Goal: Task Accomplishment & Management: Manage account settings

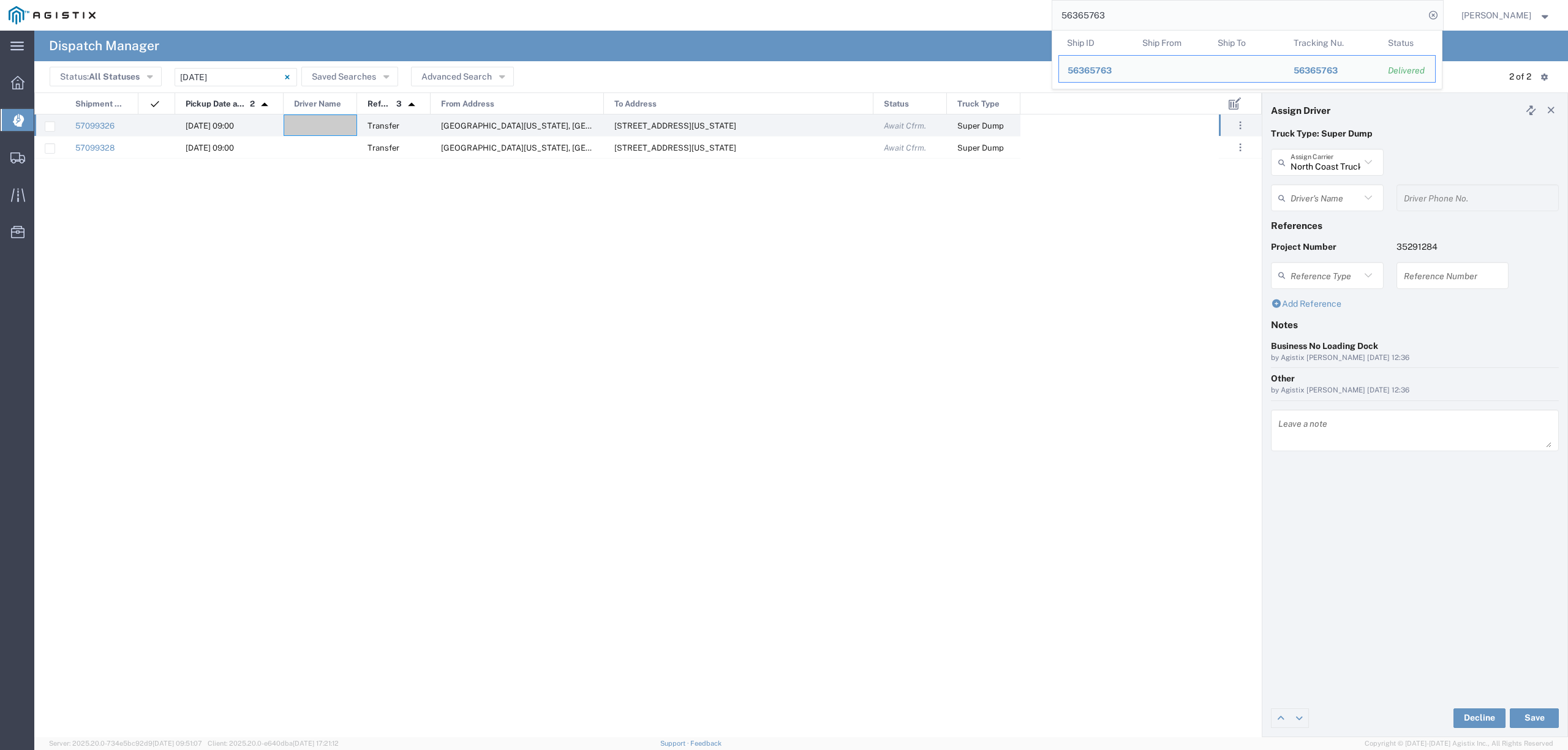
click at [1096, 17] on input "56365763" at bounding box center [1238, 16] width 372 height 30
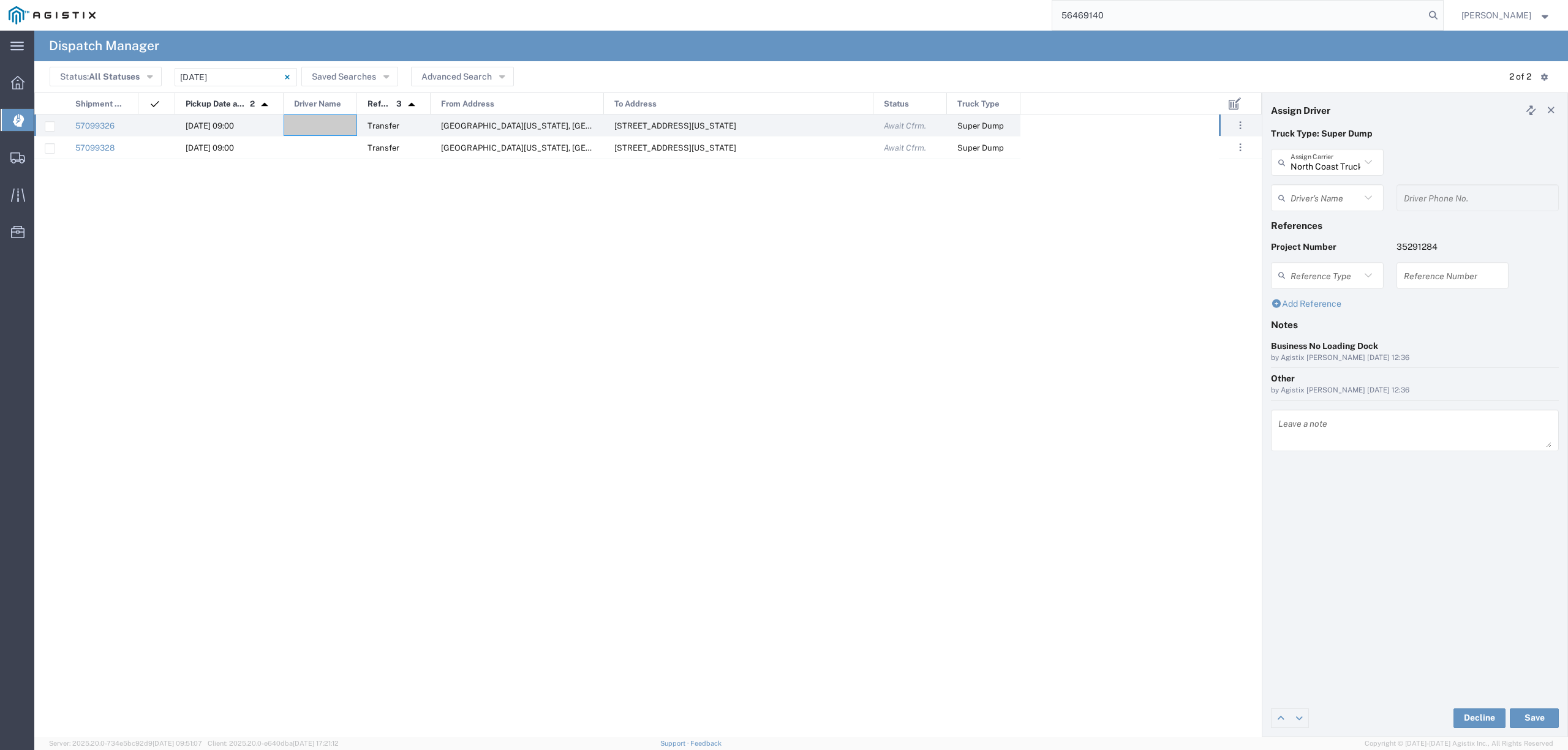
type input "56469140"
click at [405, 212] on div "57099328 10/13/2025, 09:00 Transfer Clinton Ave & Locan Ave, Fresno, California…" at bounding box center [627, 425] width 1184 height 623
click at [334, 126] on div at bounding box center [319, 125] width 74 height 21
click at [314, 117] on div at bounding box center [319, 125] width 74 height 21
click at [1331, 159] on input "text" at bounding box center [1325, 162] width 70 height 21
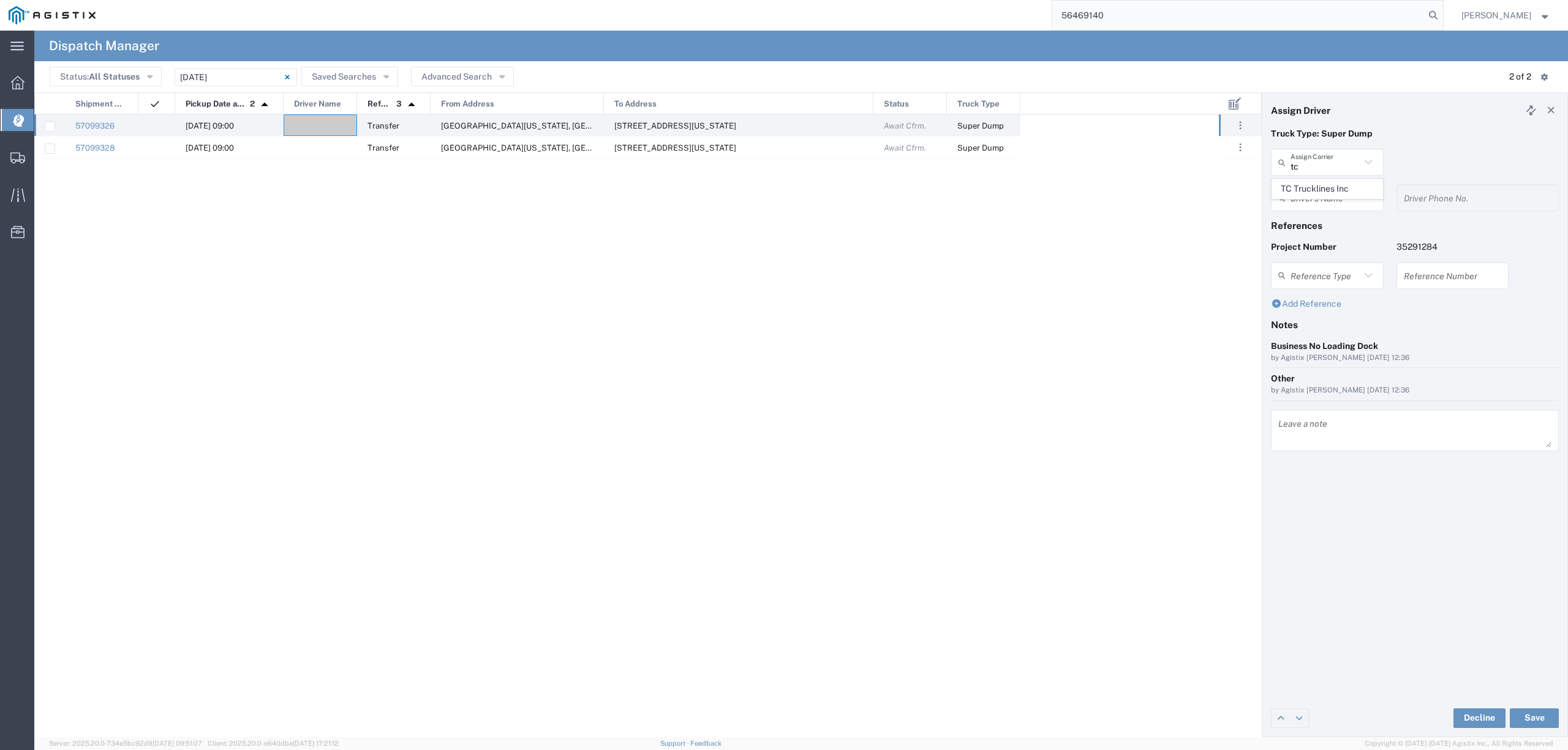
drag, startPoint x: 1323, startPoint y: 190, endPoint x: 1308, endPoint y: 210, distance: 25.0
click at [1323, 191] on span "TC Trucklines Inc" at bounding box center [1327, 189] width 110 height 19
type input "TC Trucklines Inc"
click at [1308, 210] on div "Driver's Name" at bounding box center [1327, 197] width 113 height 27
click at [1335, 210] on div "Driver's Name" at bounding box center [1327, 197] width 113 height 27
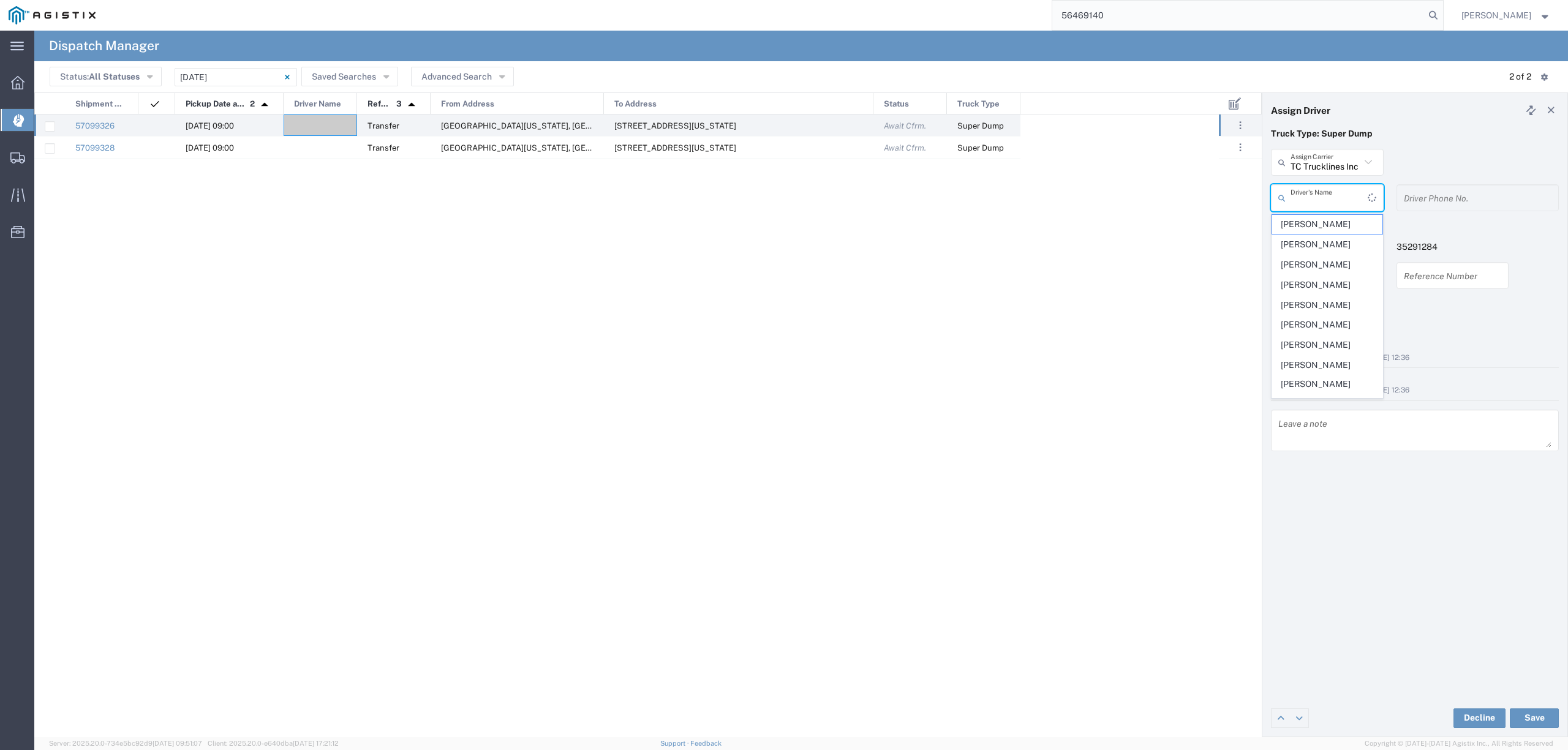
click at [1394, 171] on div "TC Trucklines Inc Assign Carrier TC Trucklines Inc" at bounding box center [1414, 167] width 301 height 35
click at [1343, 201] on input "text" at bounding box center [1325, 197] width 70 height 21
click at [1323, 218] on span "Taranbir Chhina" at bounding box center [1327, 224] width 110 height 19
type input "Taranbir Chhina"
type input "5593756728"
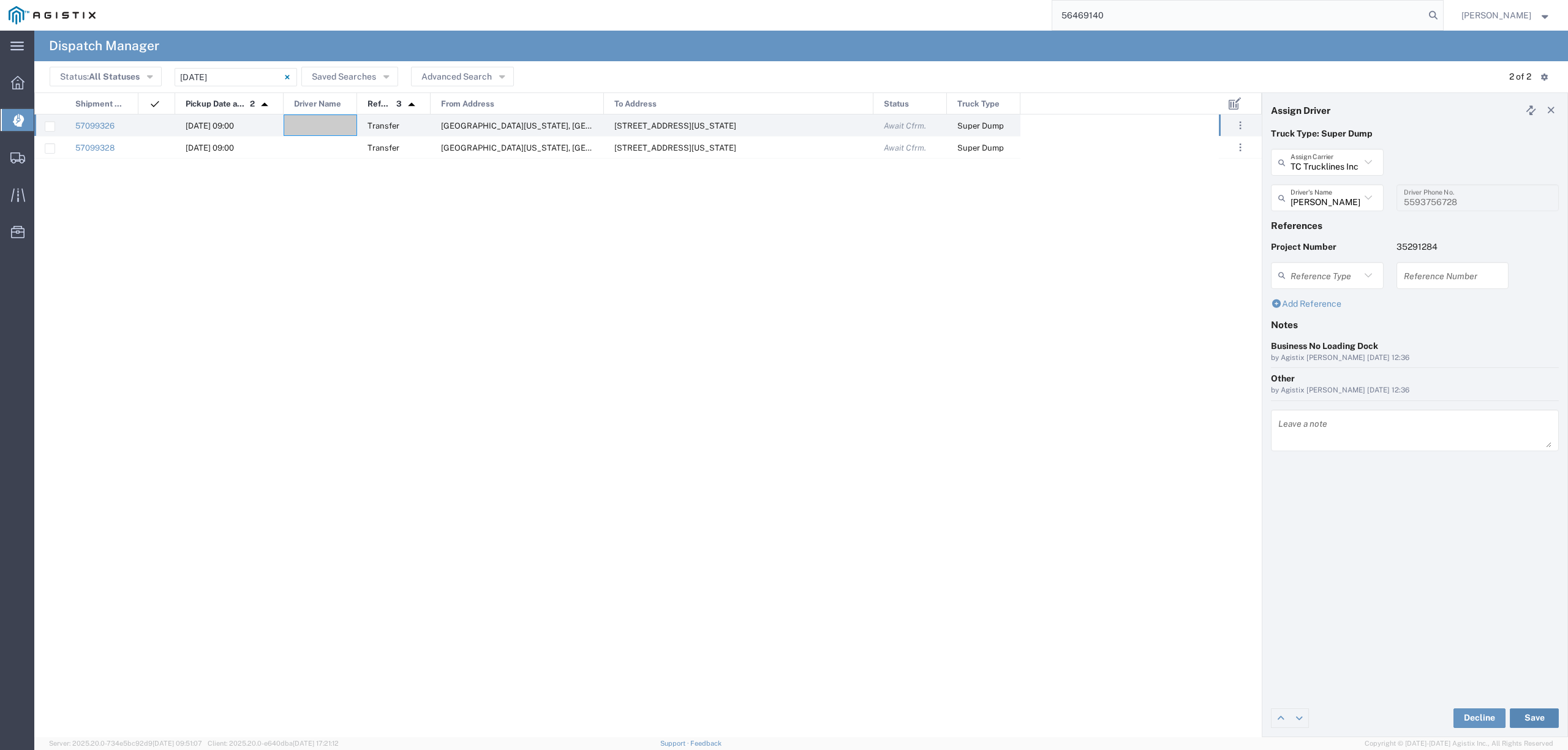
click at [1532, 715] on button "Save" at bounding box center [1534, 717] width 49 height 20
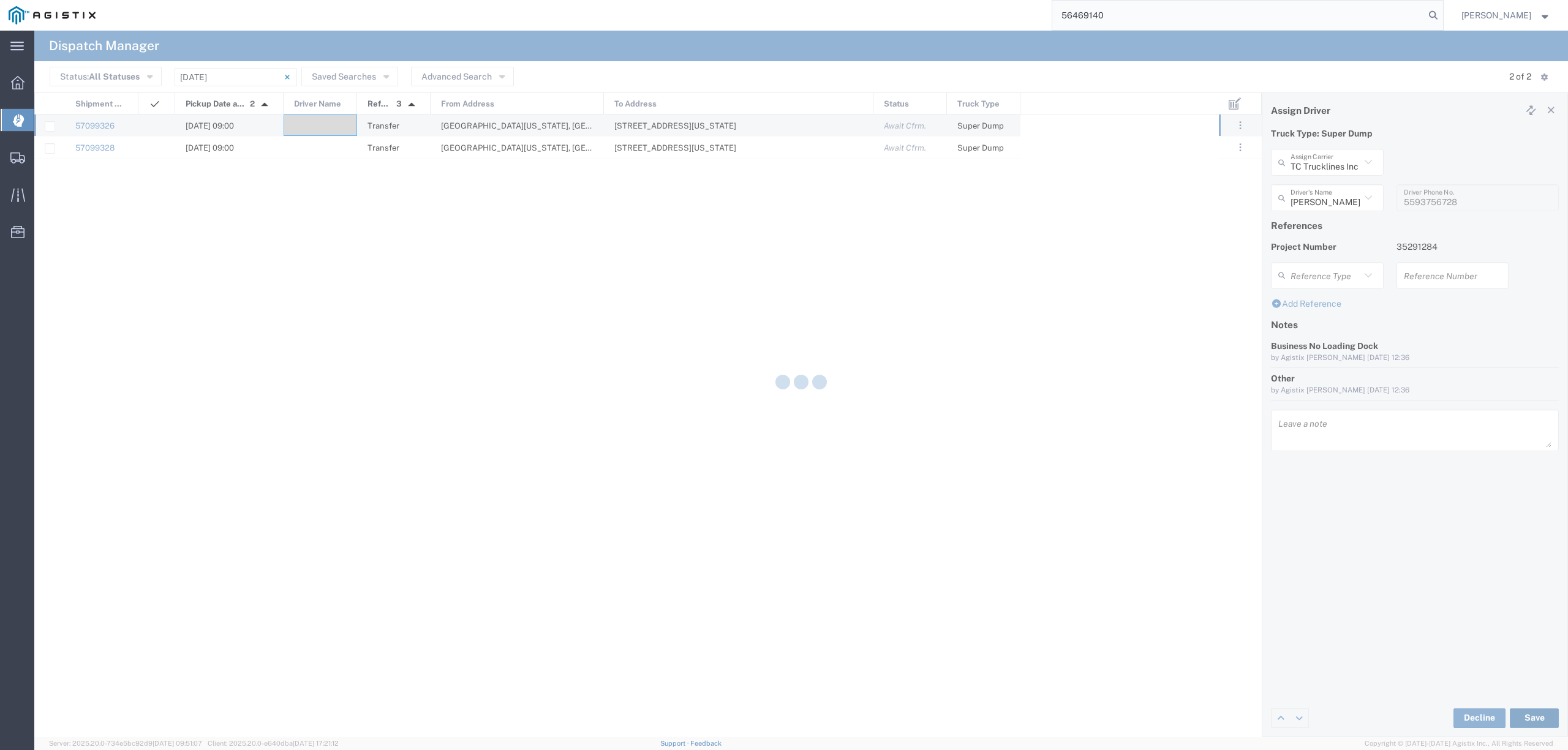
type input "TC Trucklines Inc"
type input "Taranbir Chhina"
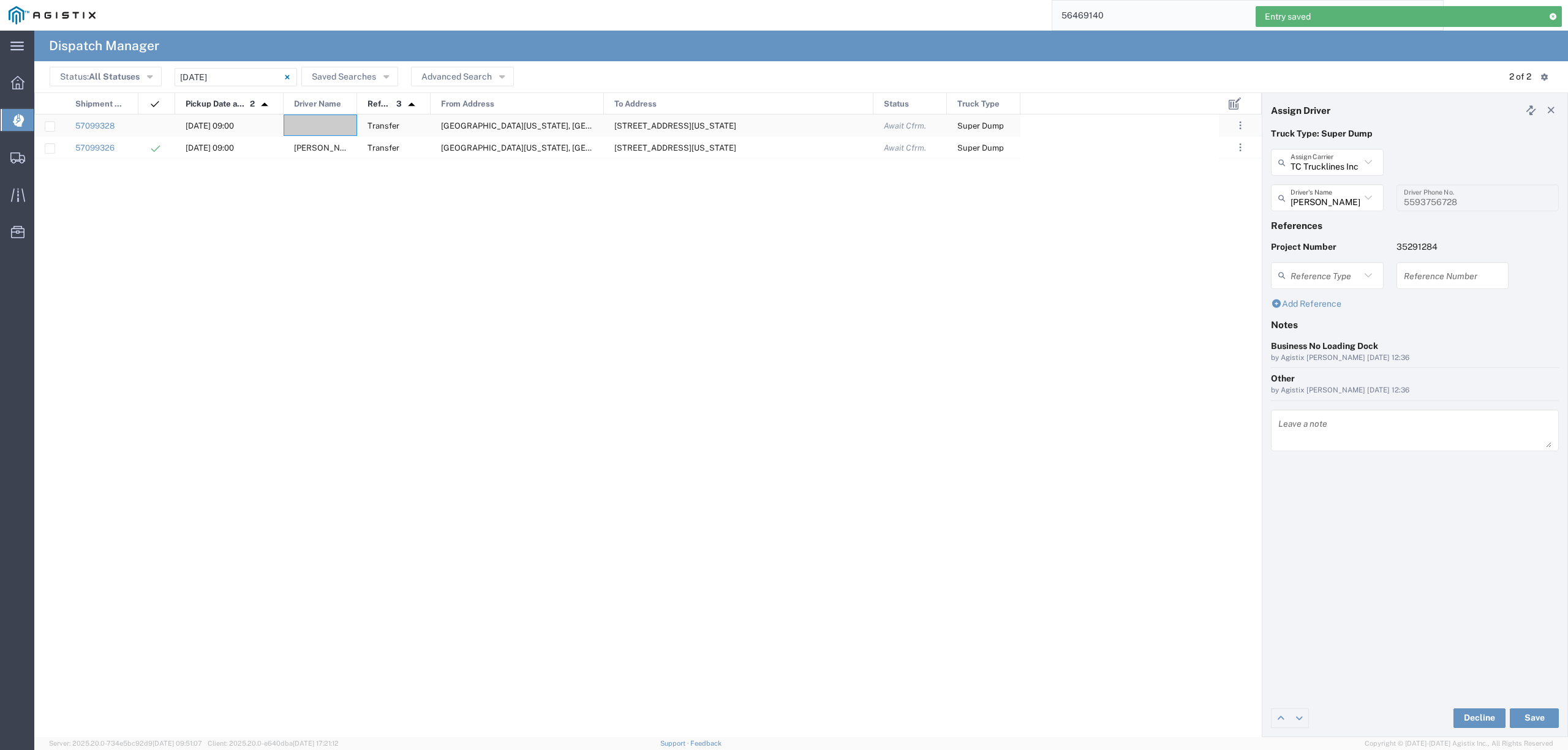
click at [329, 120] on div at bounding box center [319, 125] width 74 height 21
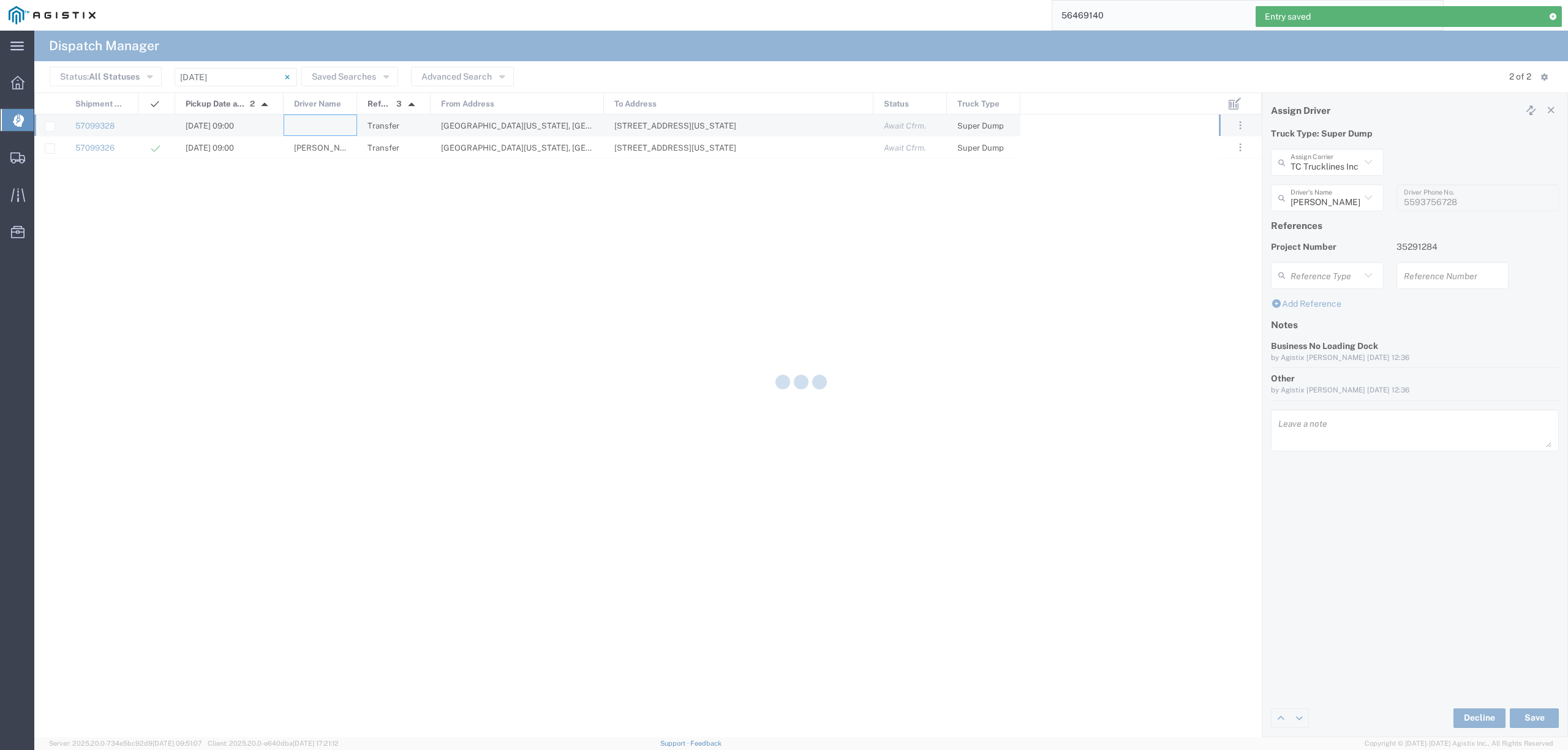
type input "North Coast Trucking"
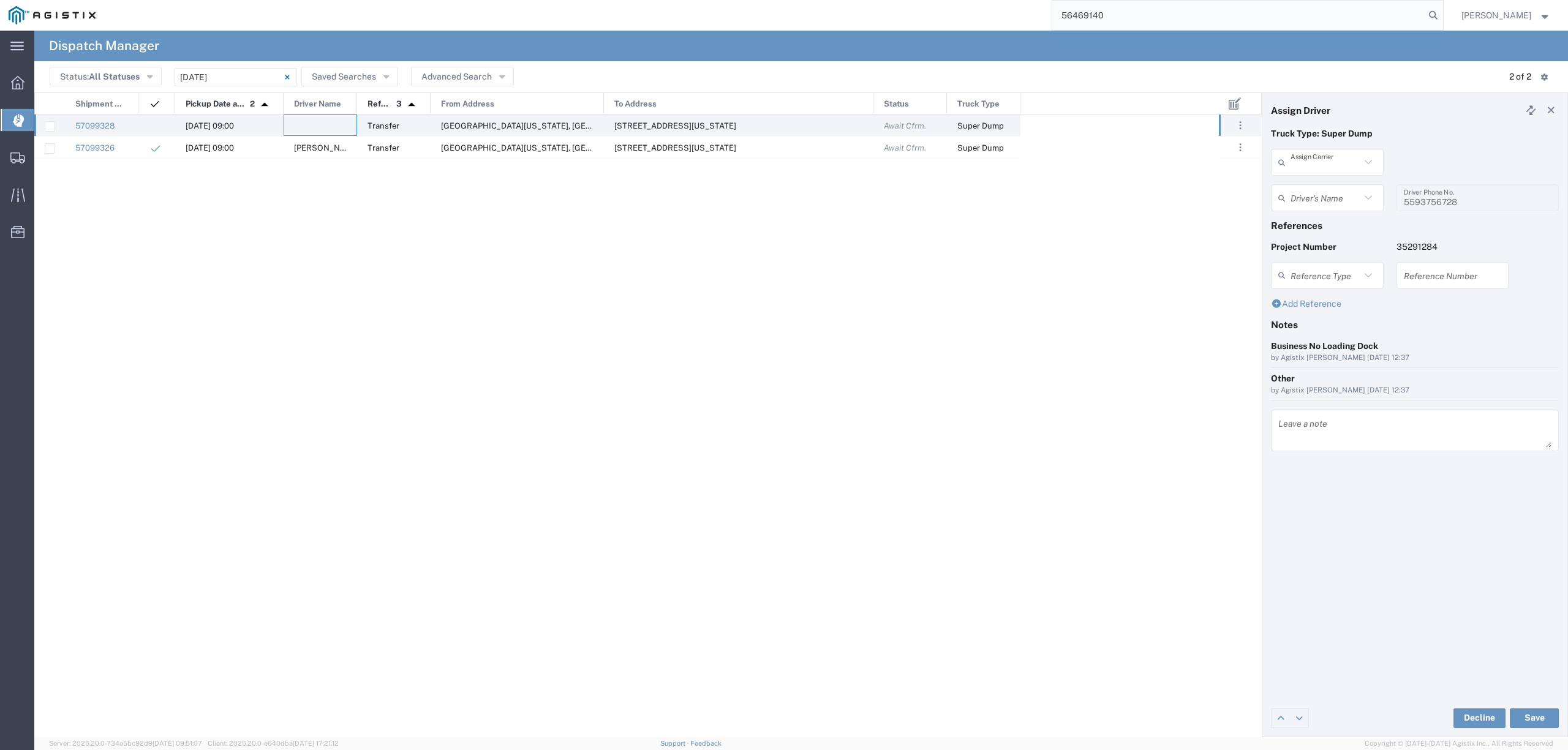
click at [1302, 163] on input "text" at bounding box center [1325, 162] width 70 height 21
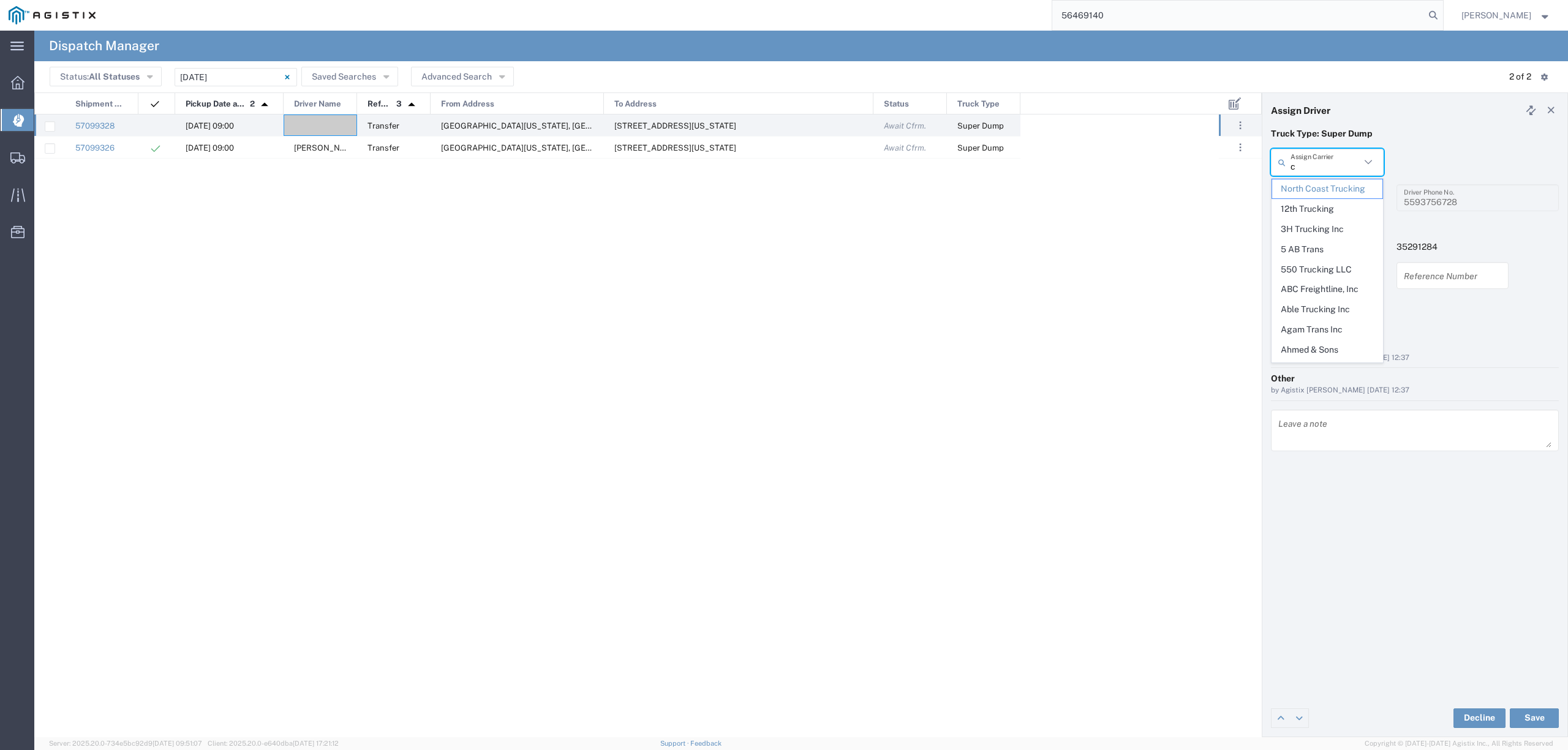
type input "ca"
click at [1302, 187] on span "Atwal Carriers Inc" at bounding box center [1327, 198] width 110 height 38
click at [1318, 163] on input "Atwal Carriers Inc" at bounding box center [1325, 162] width 70 height 21
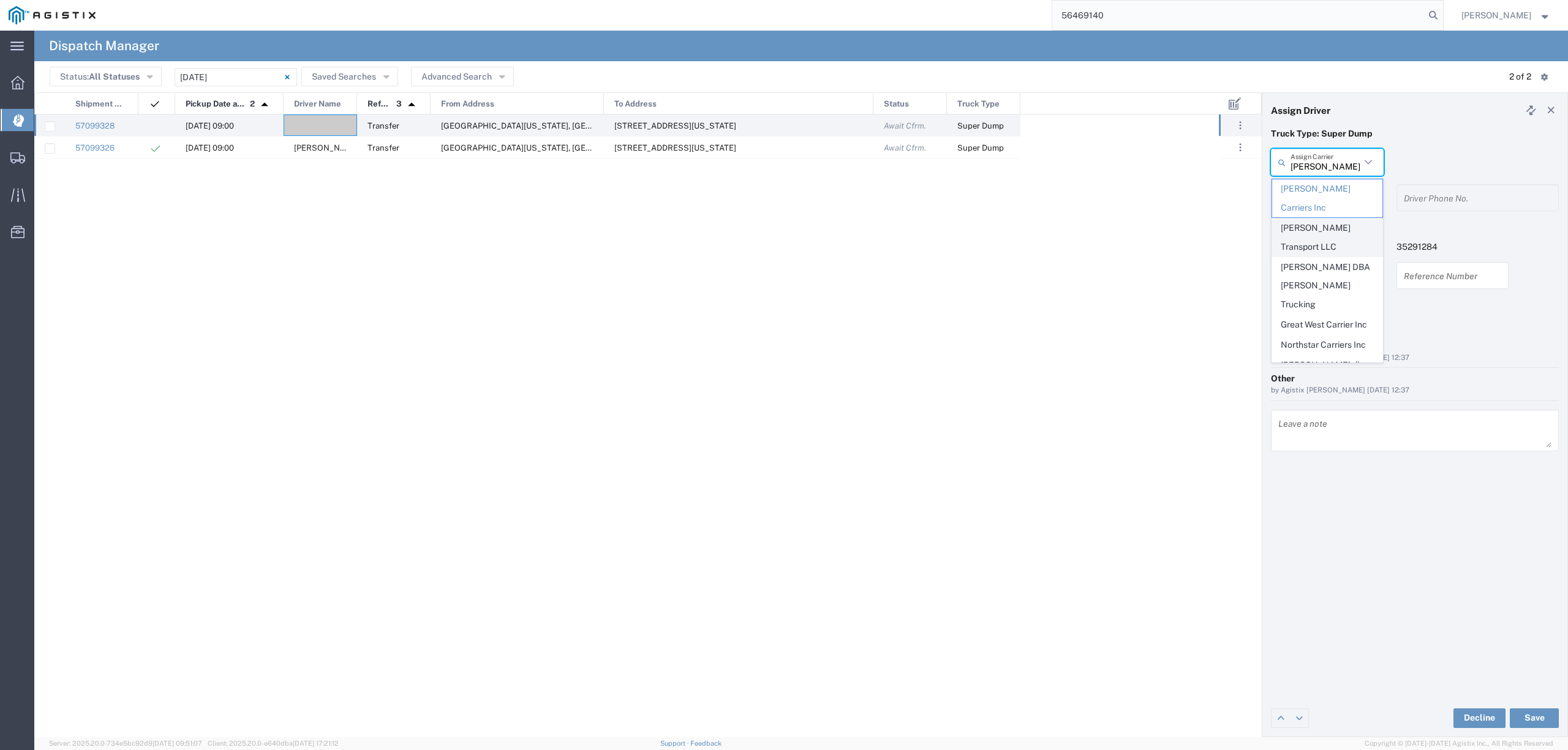
click at [1309, 219] on span "Carreno Transport LLC" at bounding box center [1327, 237] width 110 height 38
type input "Carreno Transport LLC"
click at [1312, 189] on input "text" at bounding box center [1329, 197] width 77 height 21
click at [1313, 224] on span "Jorge Carreno" at bounding box center [1327, 224] width 110 height 19
type input "Jorge Carreno"
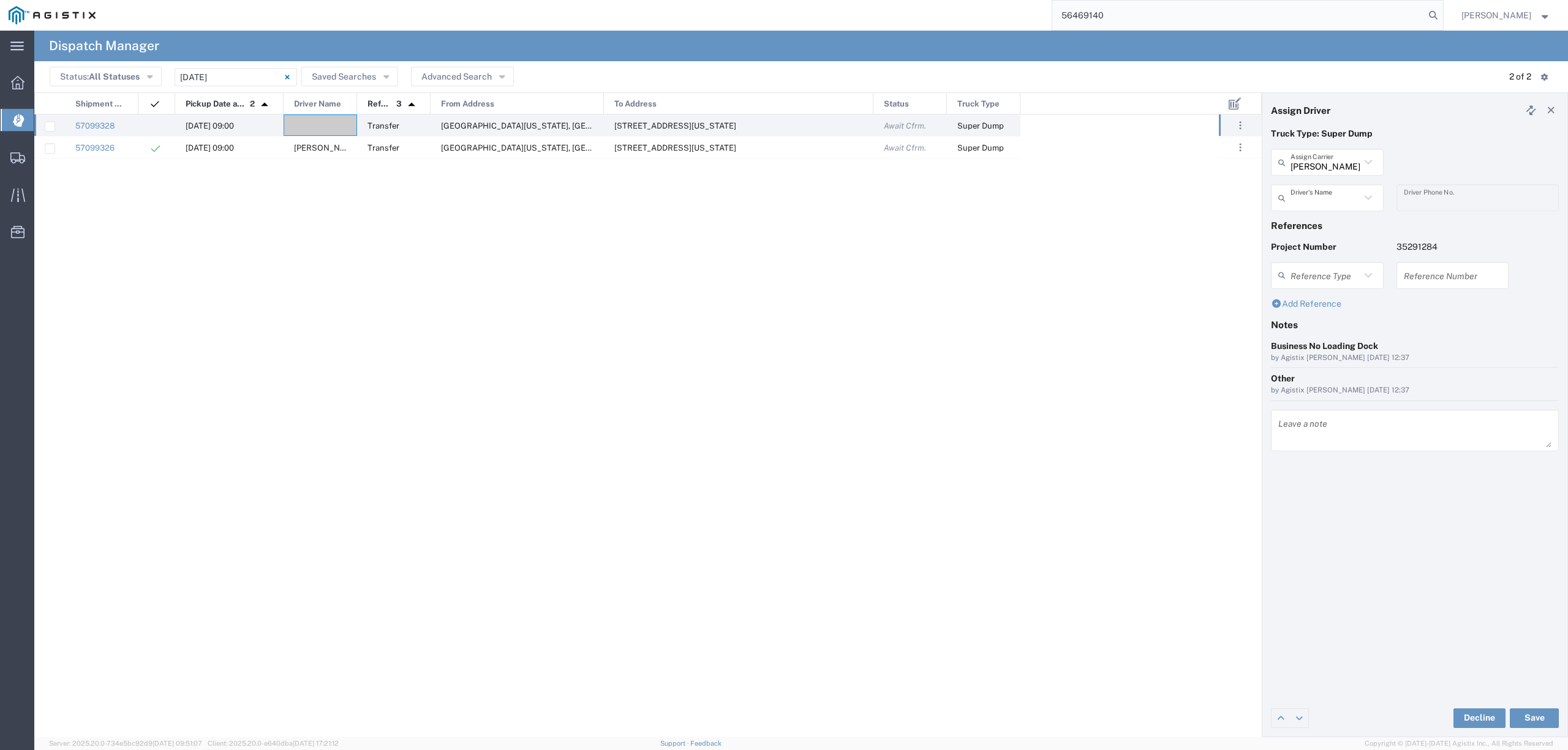
type input "6619785339"
click at [1531, 711] on button "Save" at bounding box center [1534, 717] width 49 height 20
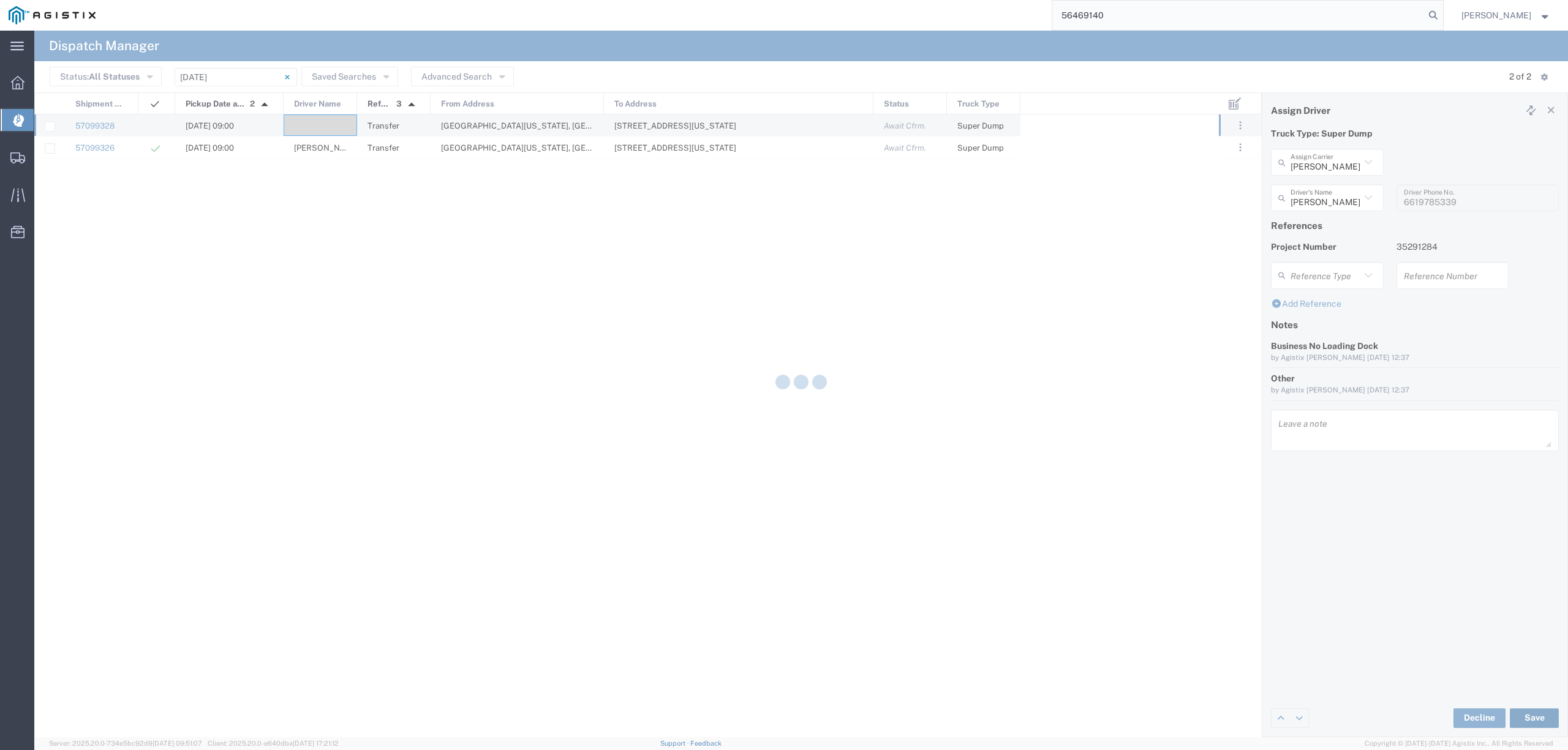
type input "Carreno Transport LLC"
type input "Jorge Carreno"
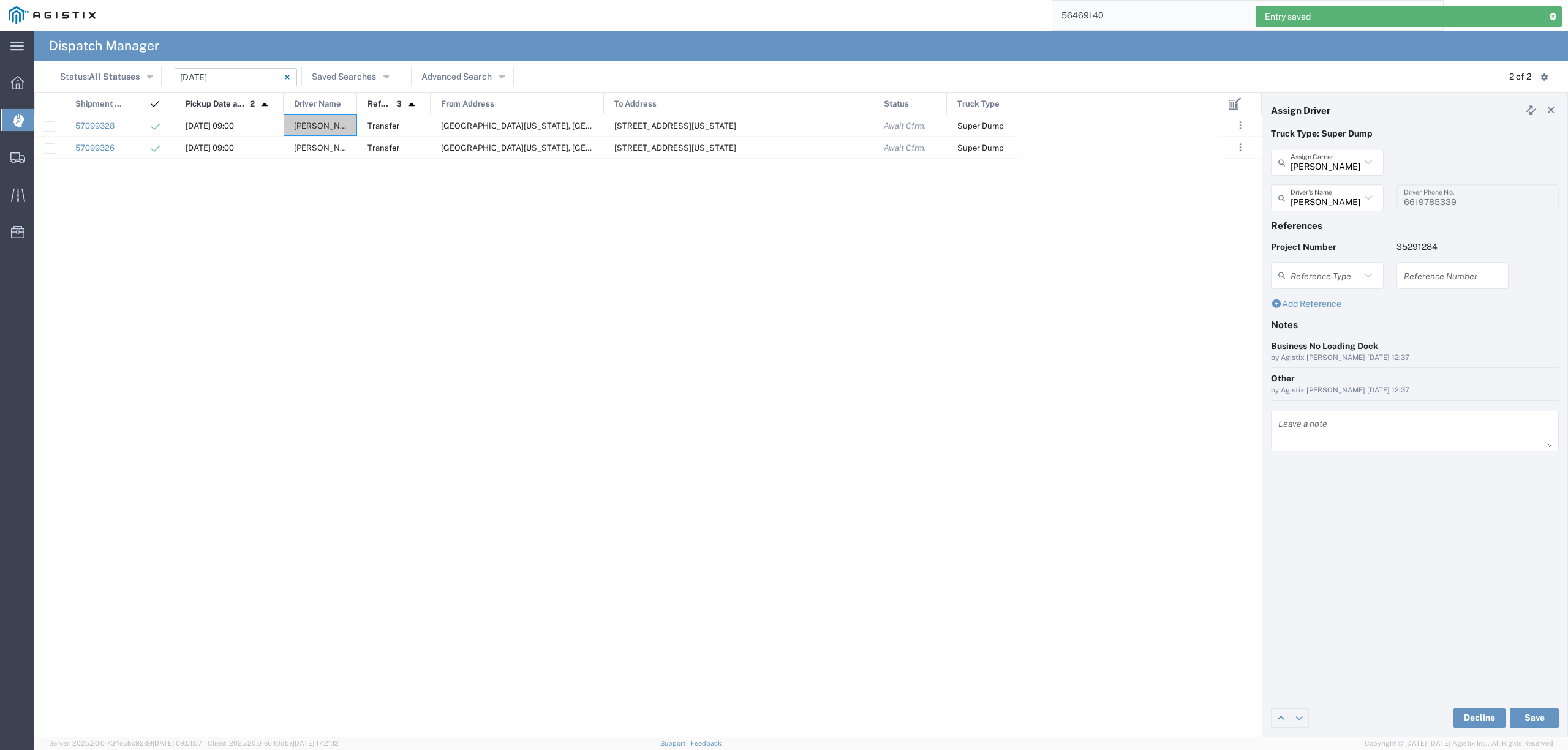
click at [237, 74] on input "10/13/2025 - 10/13/2025" at bounding box center [236, 77] width 123 height 19
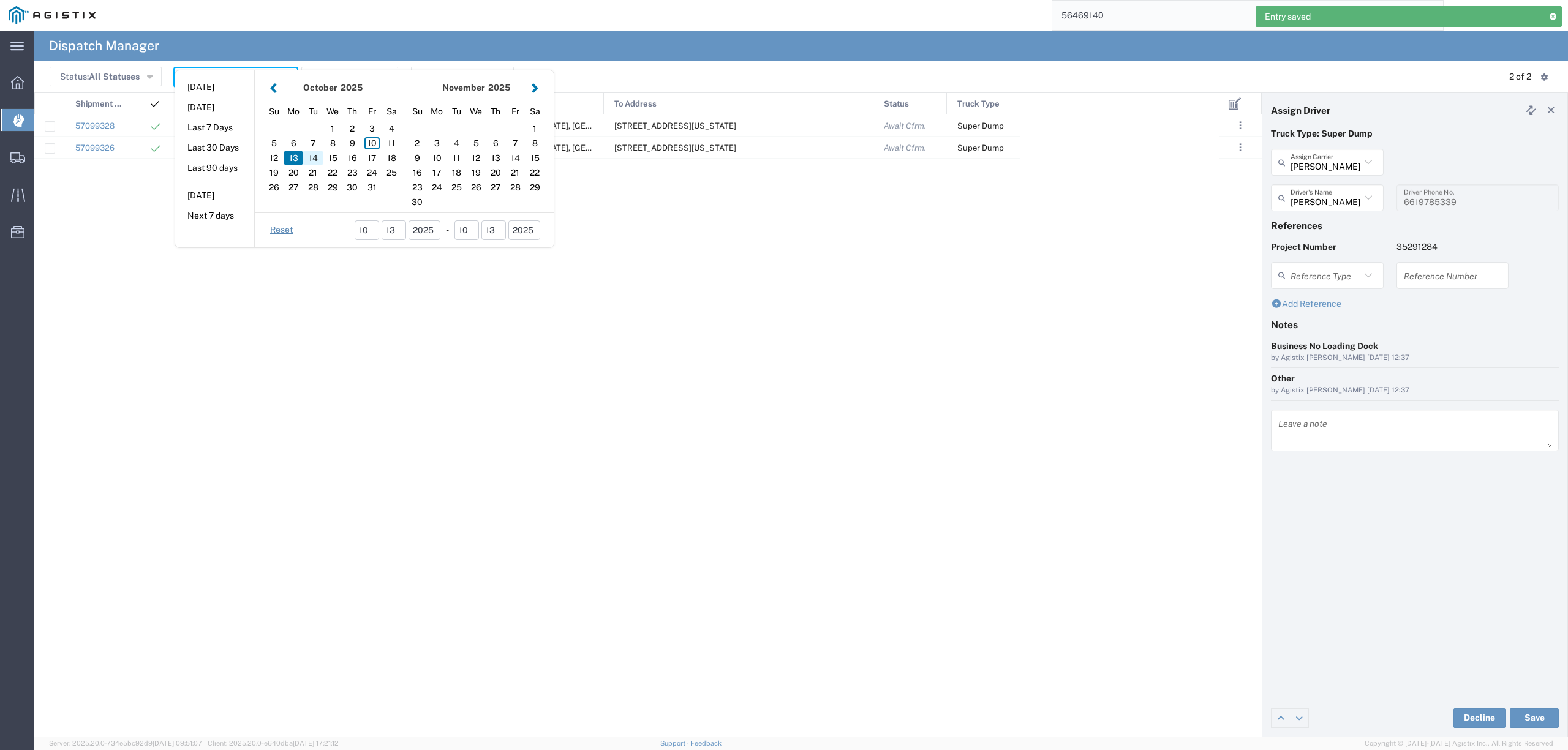
click at [309, 160] on div "14" at bounding box center [313, 158] width 20 height 15
type input "10/14/2025"
type input "10/14/2025 - 10/14/2025"
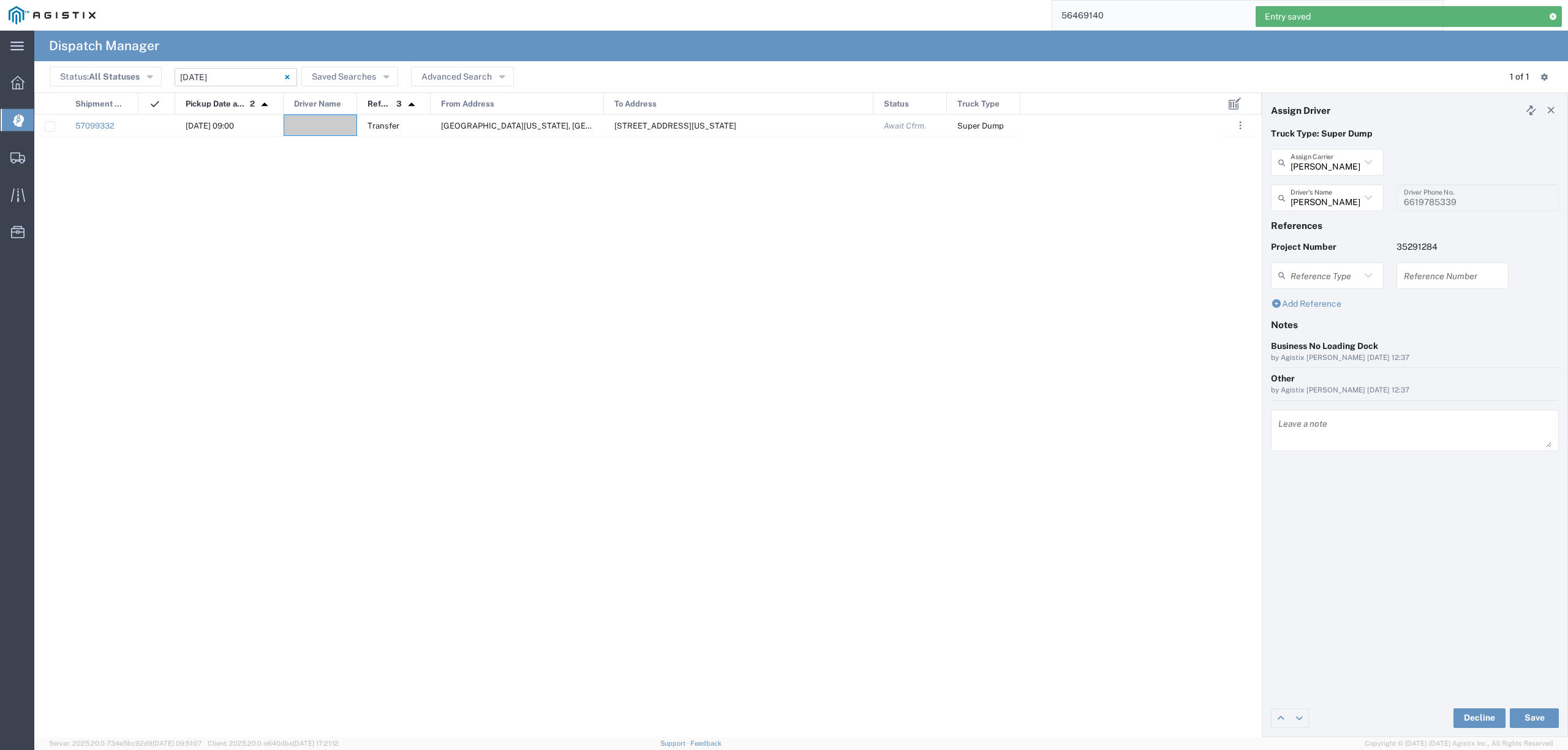
click at [245, 76] on input "10/14/2025 - 10/14/2025" at bounding box center [236, 77] width 123 height 19
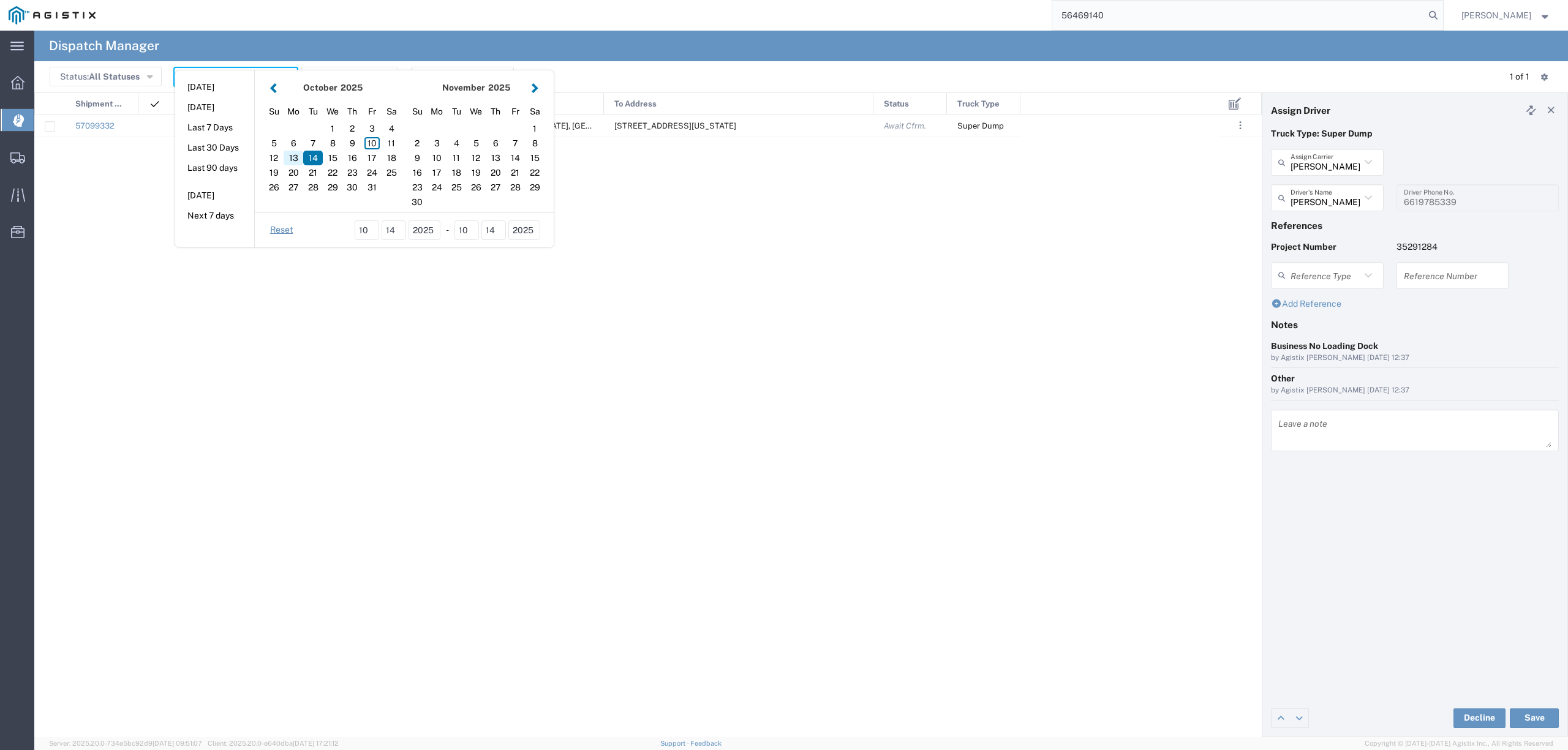
click at [294, 160] on div "13" at bounding box center [292, 158] width 20 height 15
type input "10/13/2025"
type input "10/13/2025 - 10/13/2025"
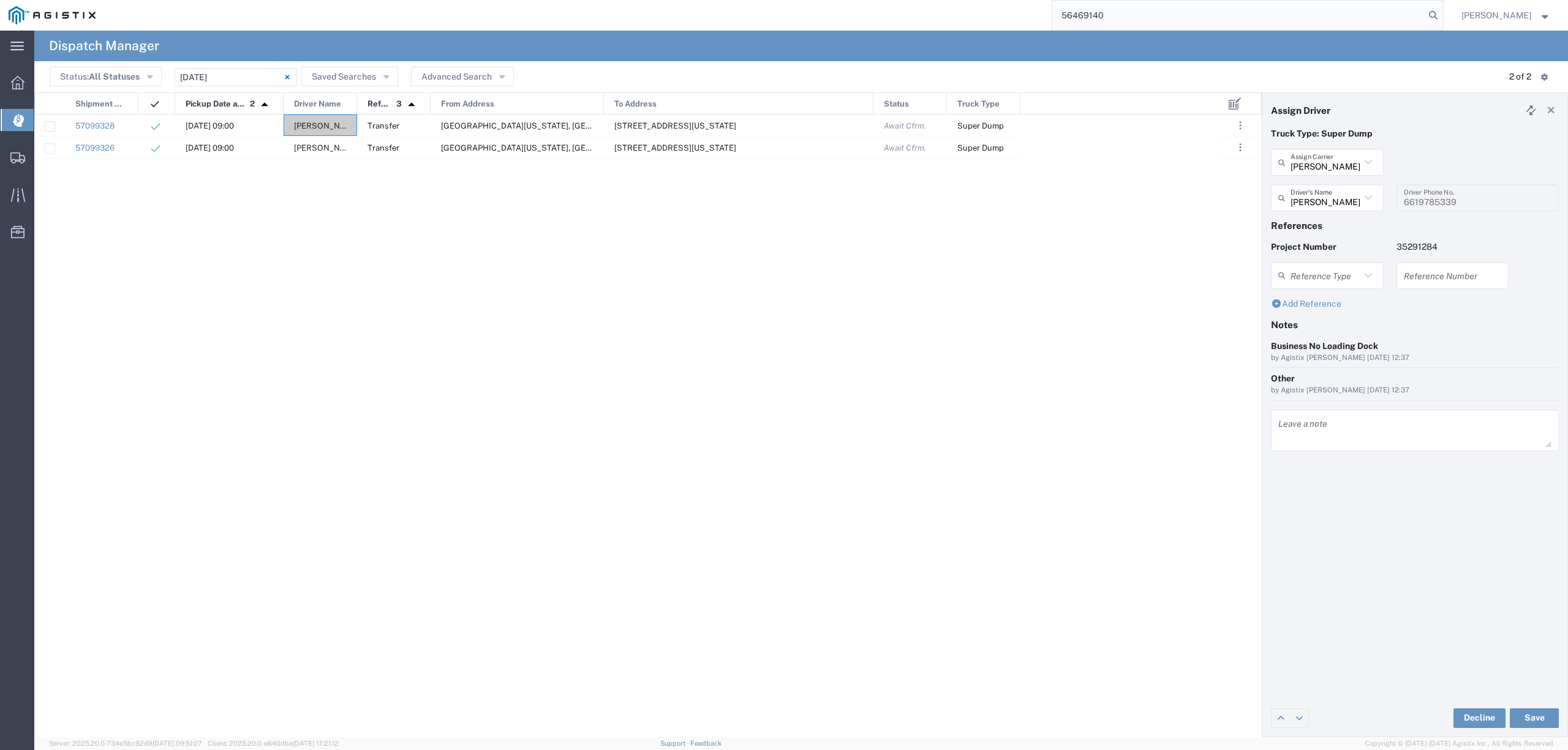
click at [1126, 15] on input "56469140" at bounding box center [1238, 16] width 372 height 30
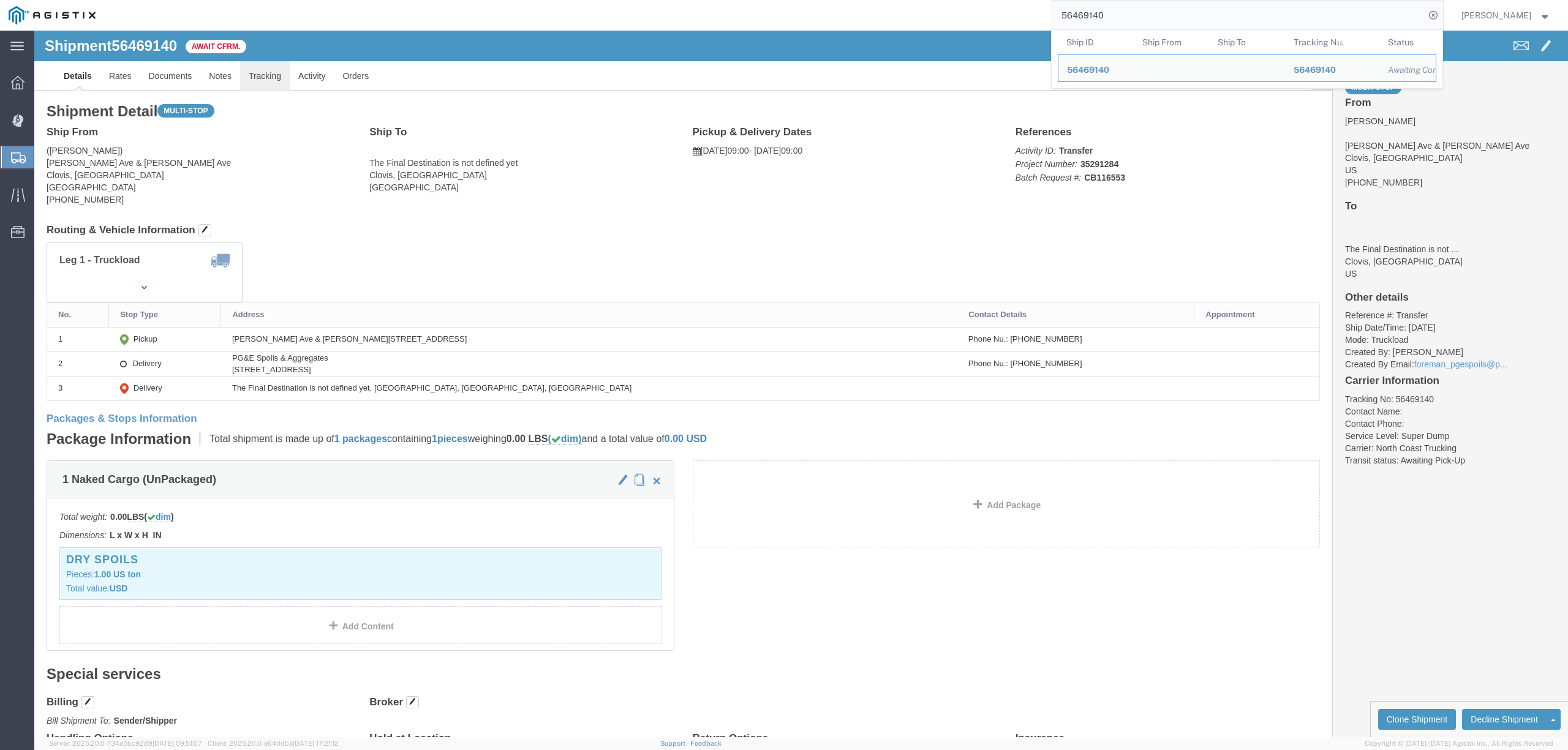
click link "Tracking"
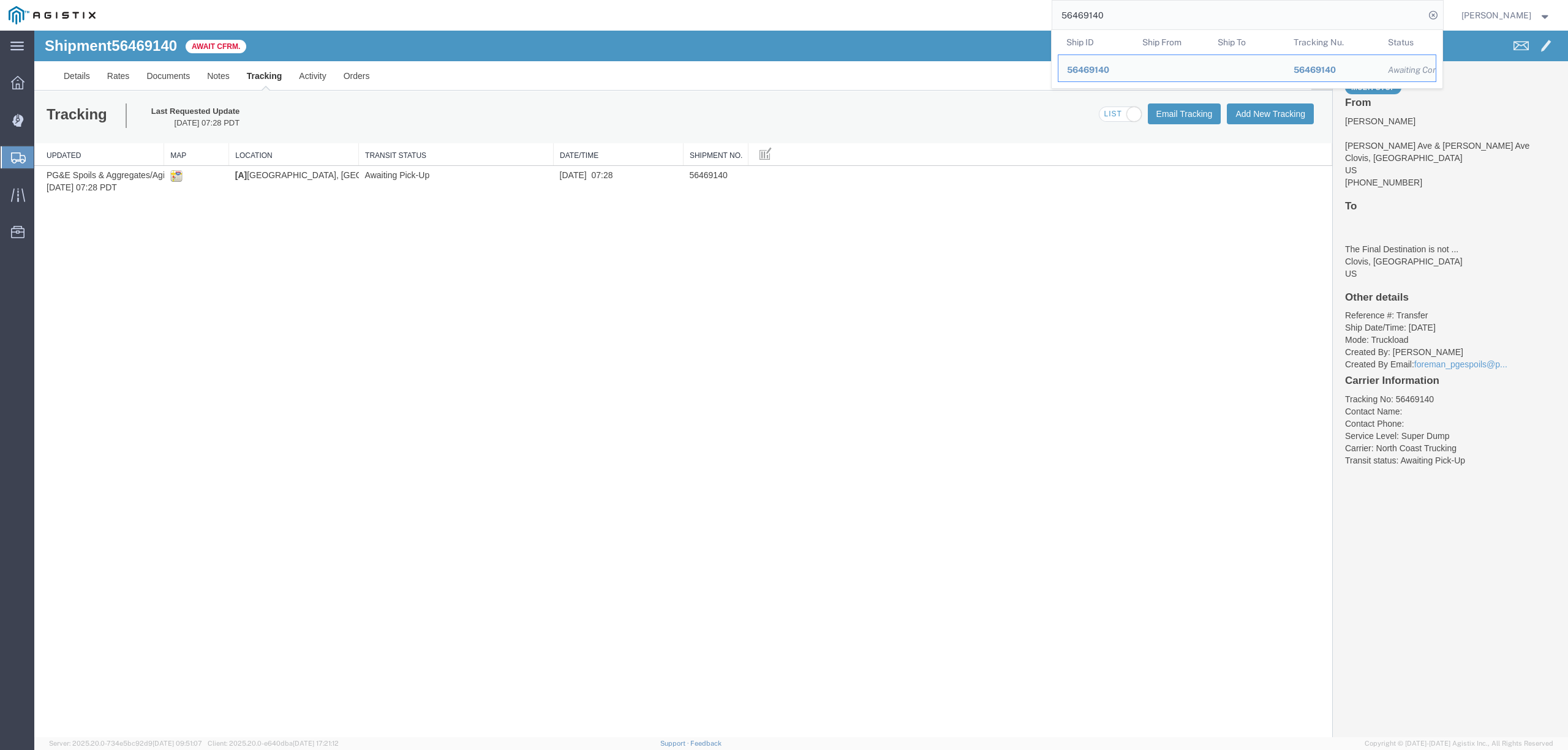
click at [1093, 16] on input "56469140" at bounding box center [1238, 16] width 372 height 30
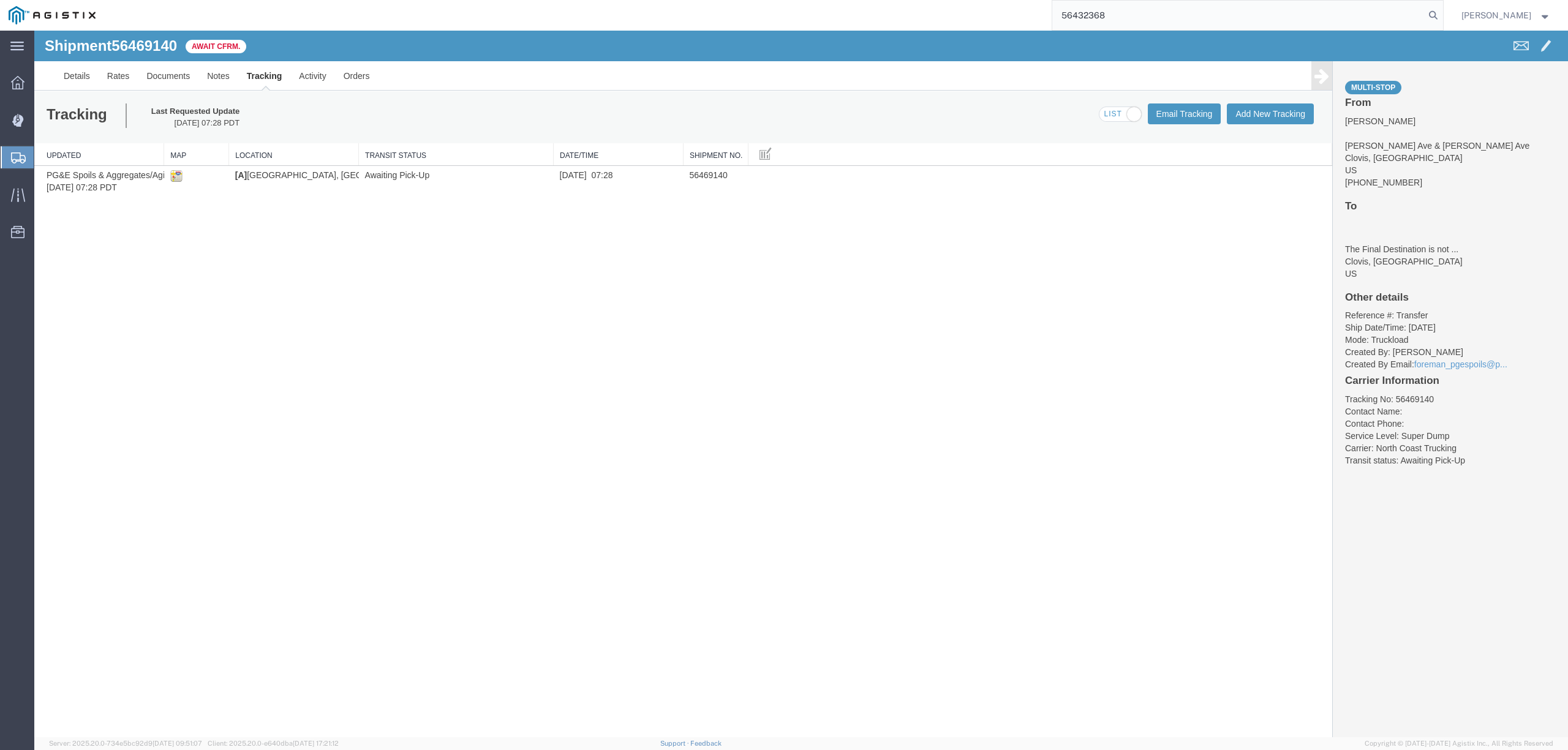
type input "56432368"
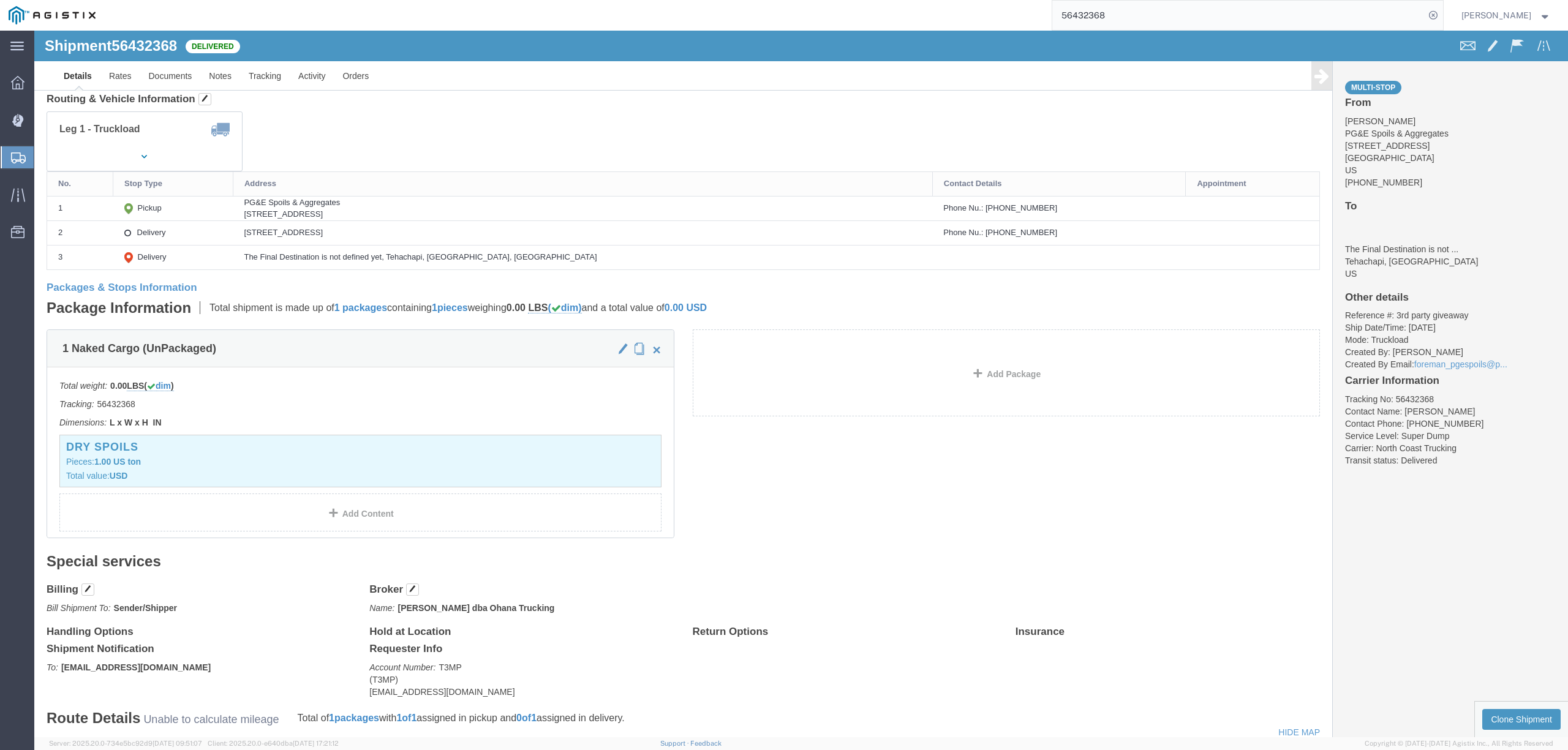
scroll to position [571, 0]
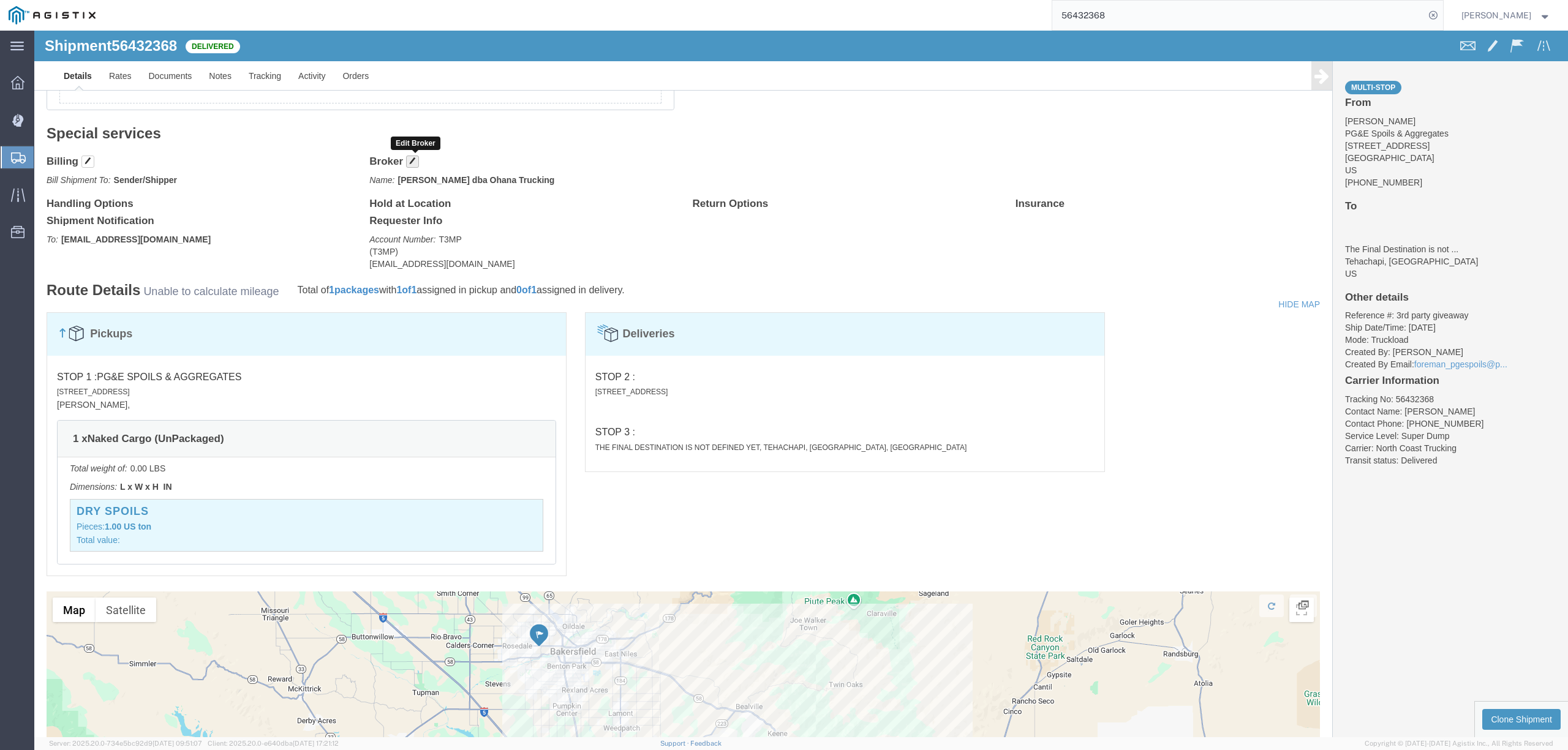
click span "button"
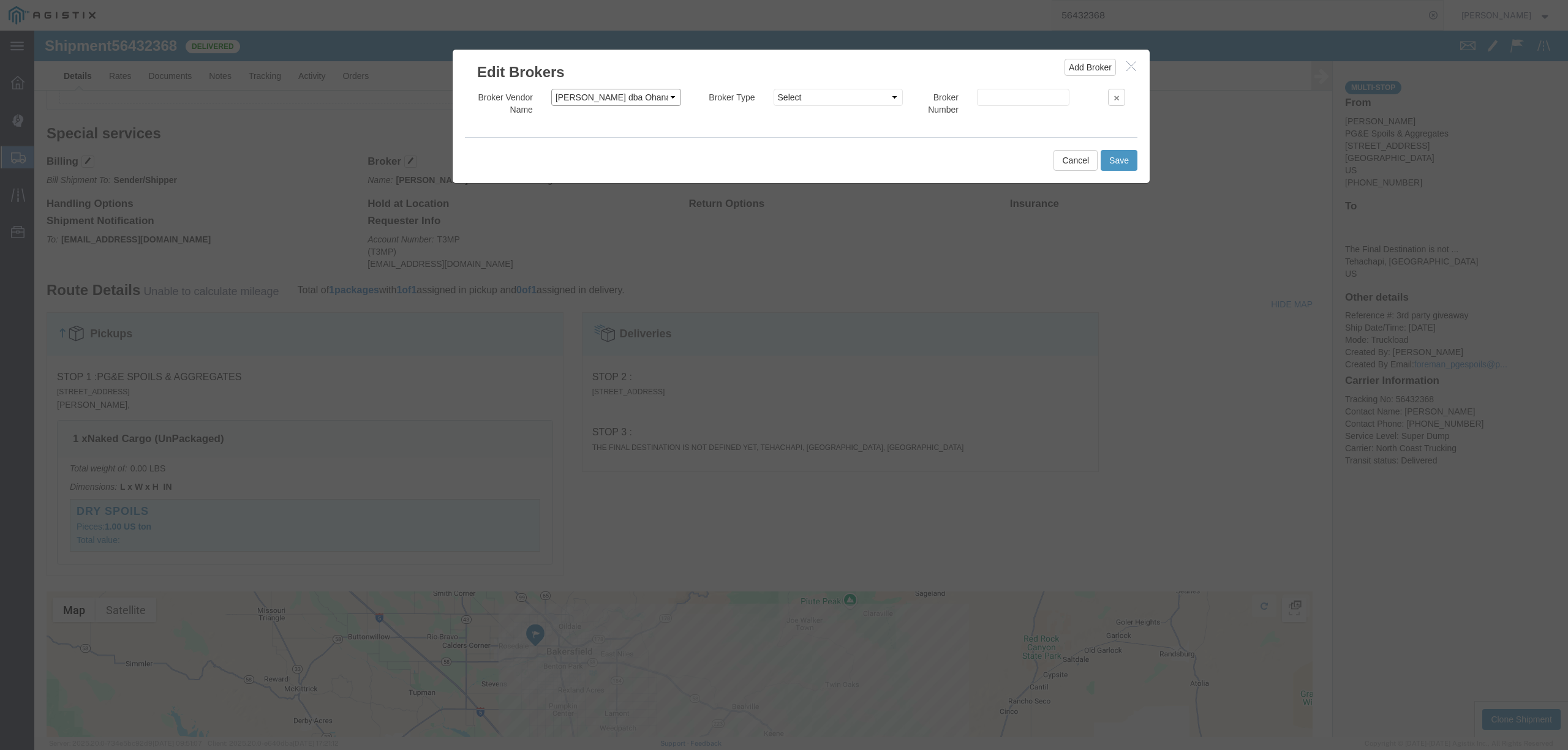
click select "Select 101 Trucking 23Thang Trucking 3H Trucking Inc - North Coast Trucking 4 R…"
select select "21234"
click select "Select 101 Trucking 23Thang Trucking 3H Trucking Inc - North Coast Trucking 4 R…"
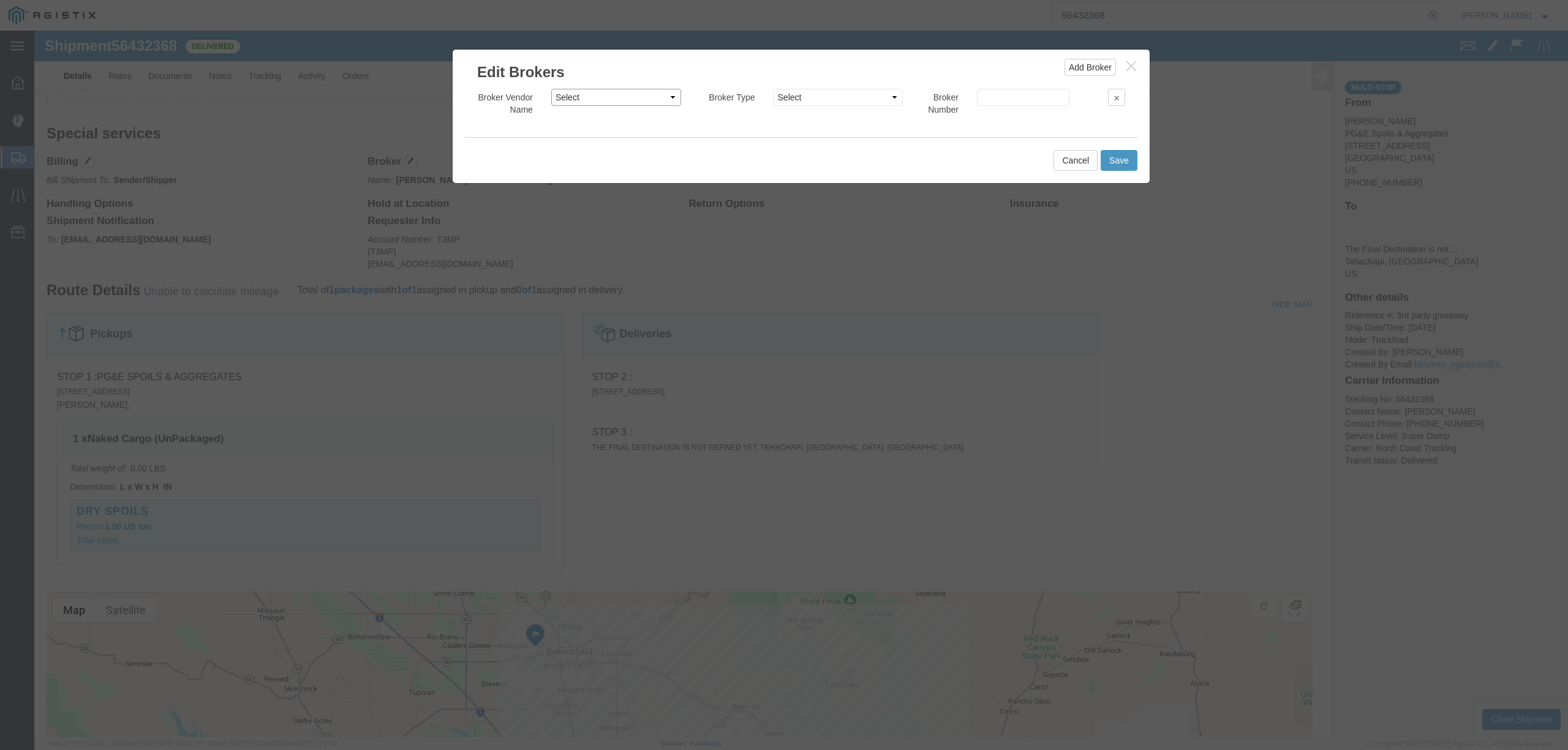
click select "Select 101 Trucking 23Thang Trucking 3H Trucking Inc - North Coast Trucking 4 R…"
select select "21234"
click select "Select 101 Trucking 23Thang Trucking 3H Trucking Inc - North Coast Trucking 4 R…"
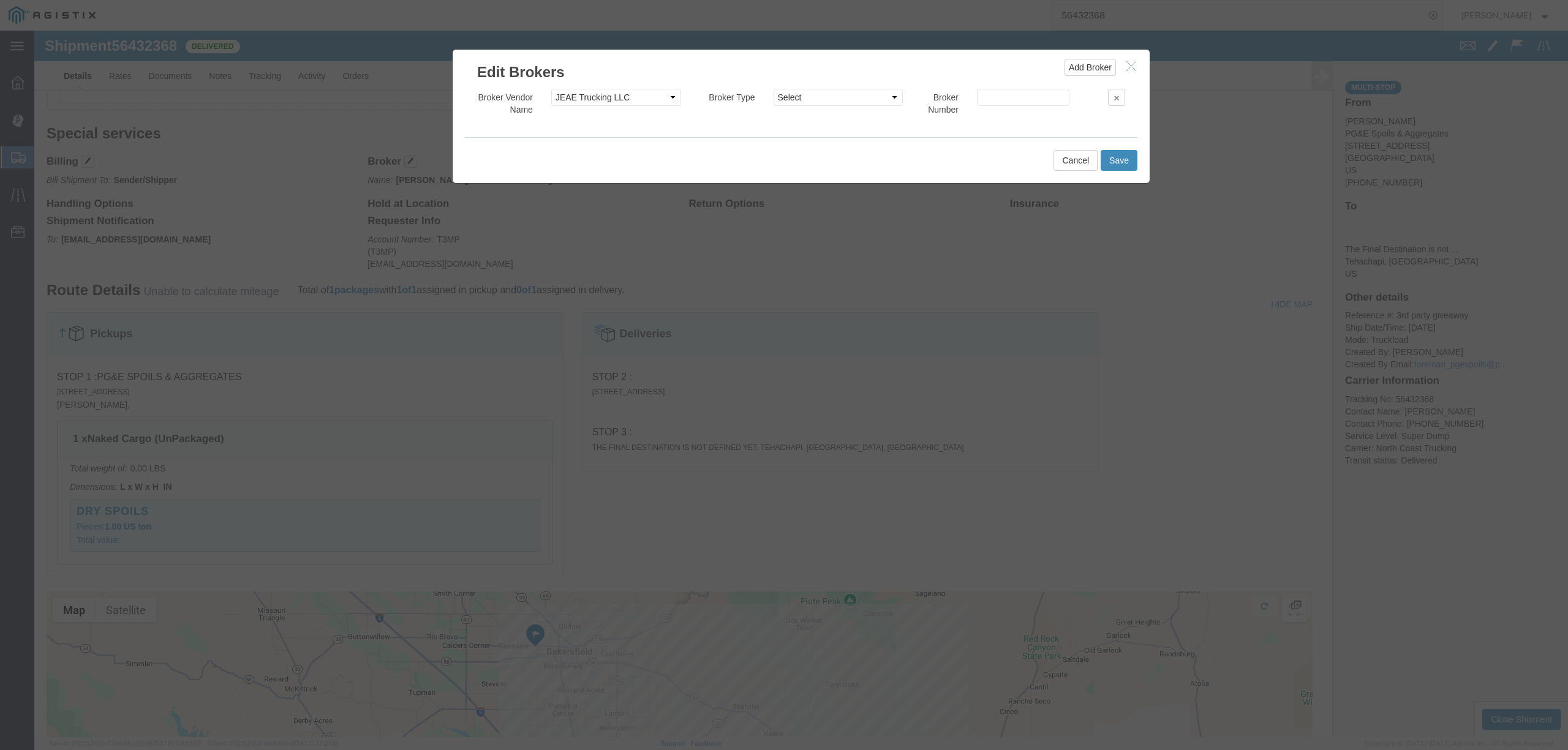
click button "Save"
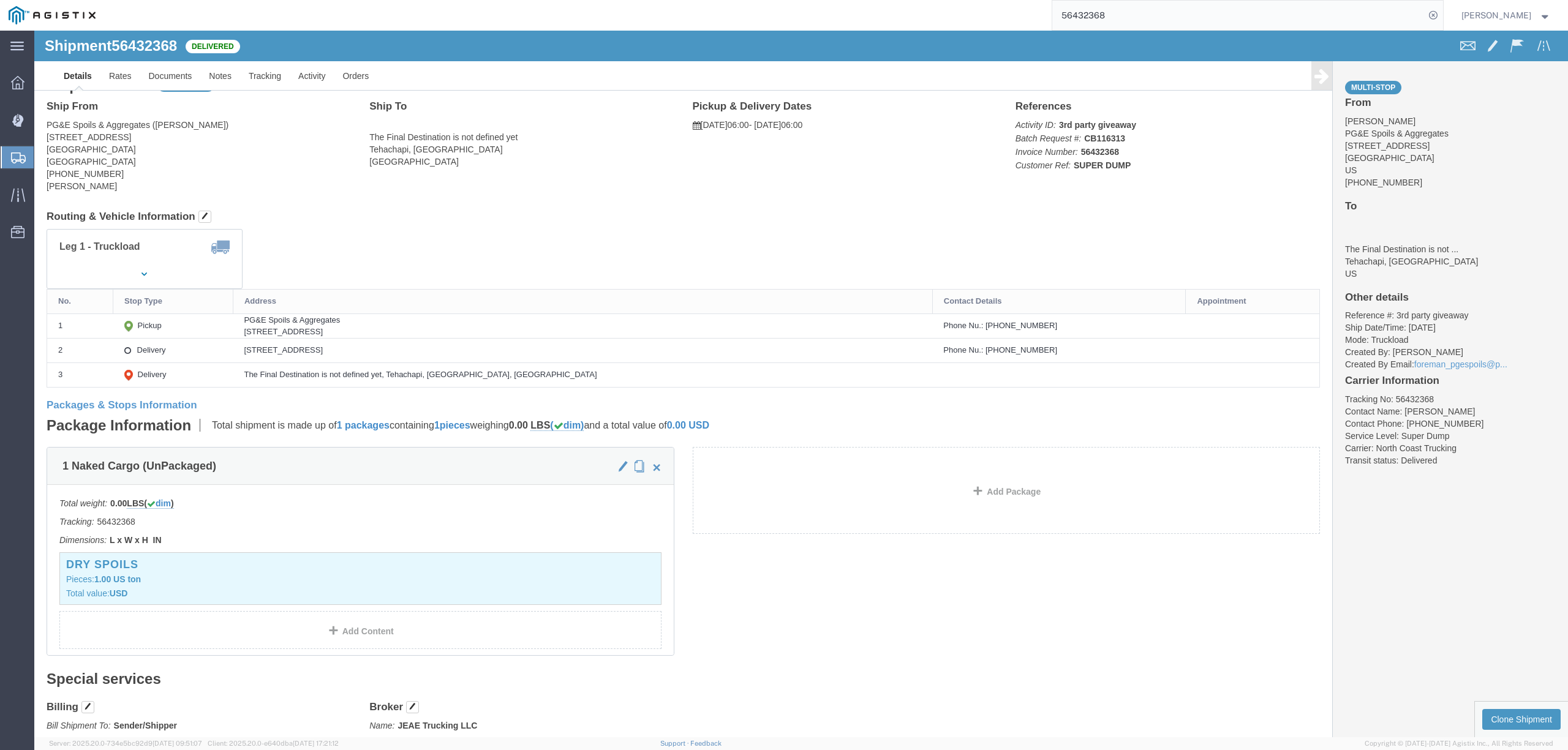
scroll to position [0, 0]
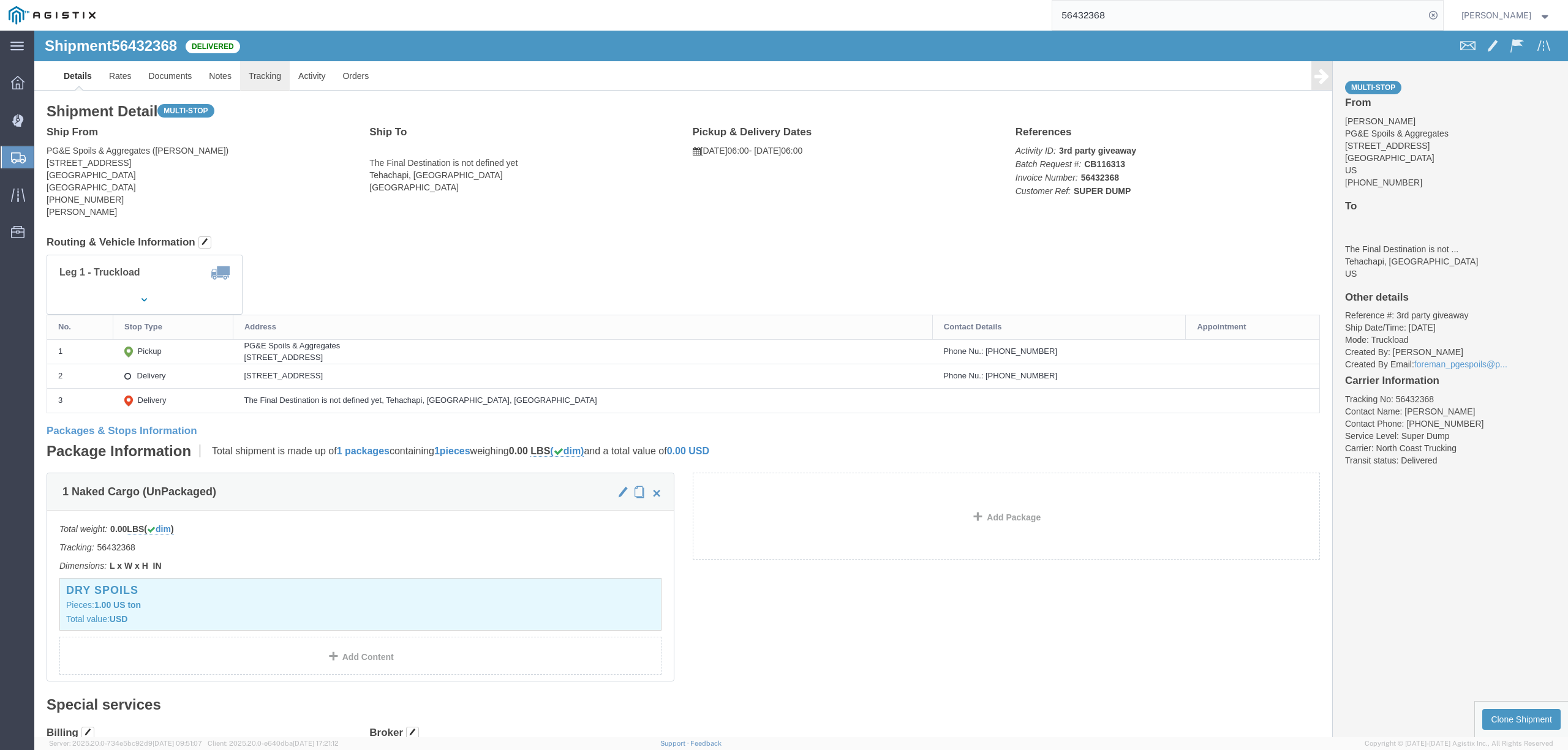
click link "Tracking"
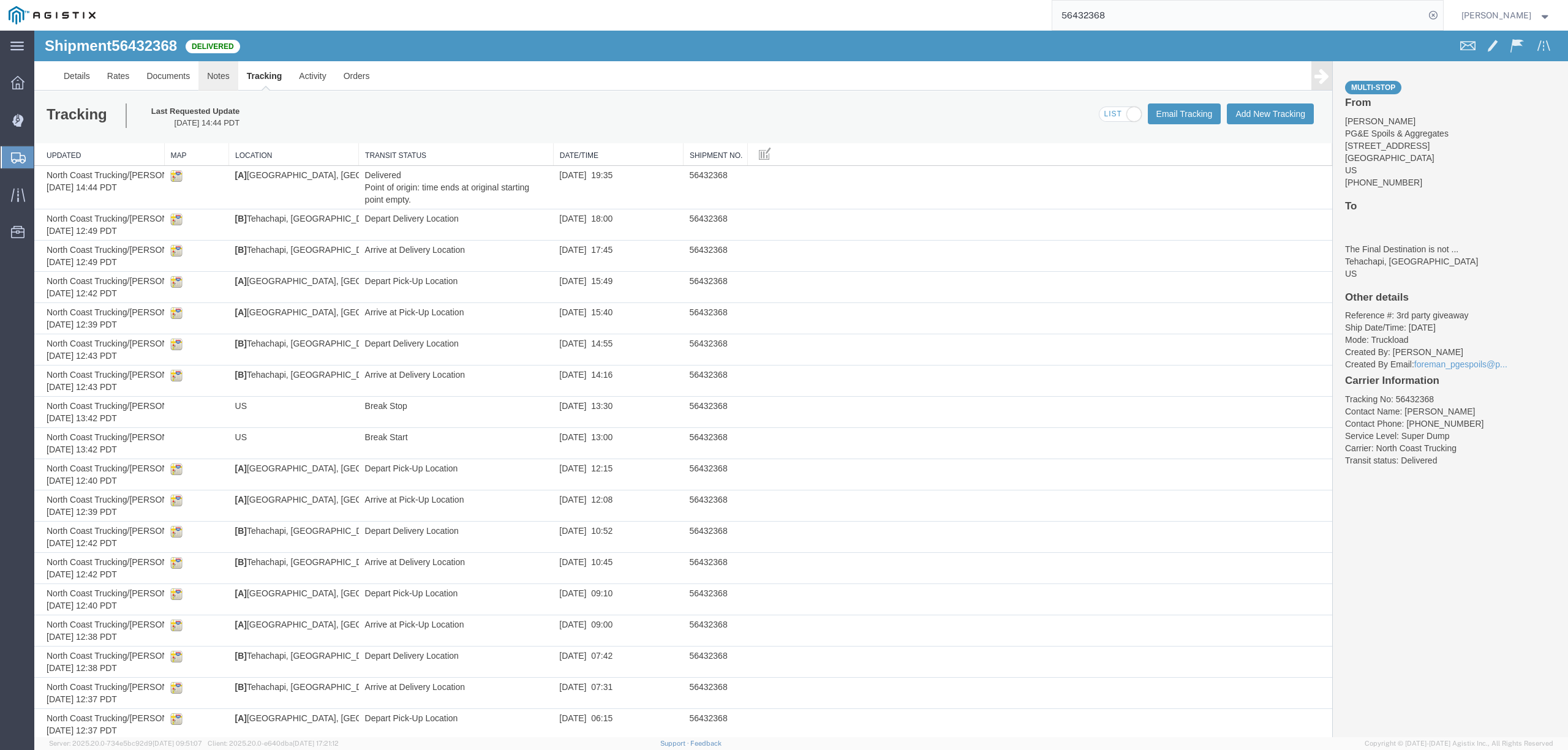
click at [219, 76] on link "Notes" at bounding box center [218, 76] width 40 height 30
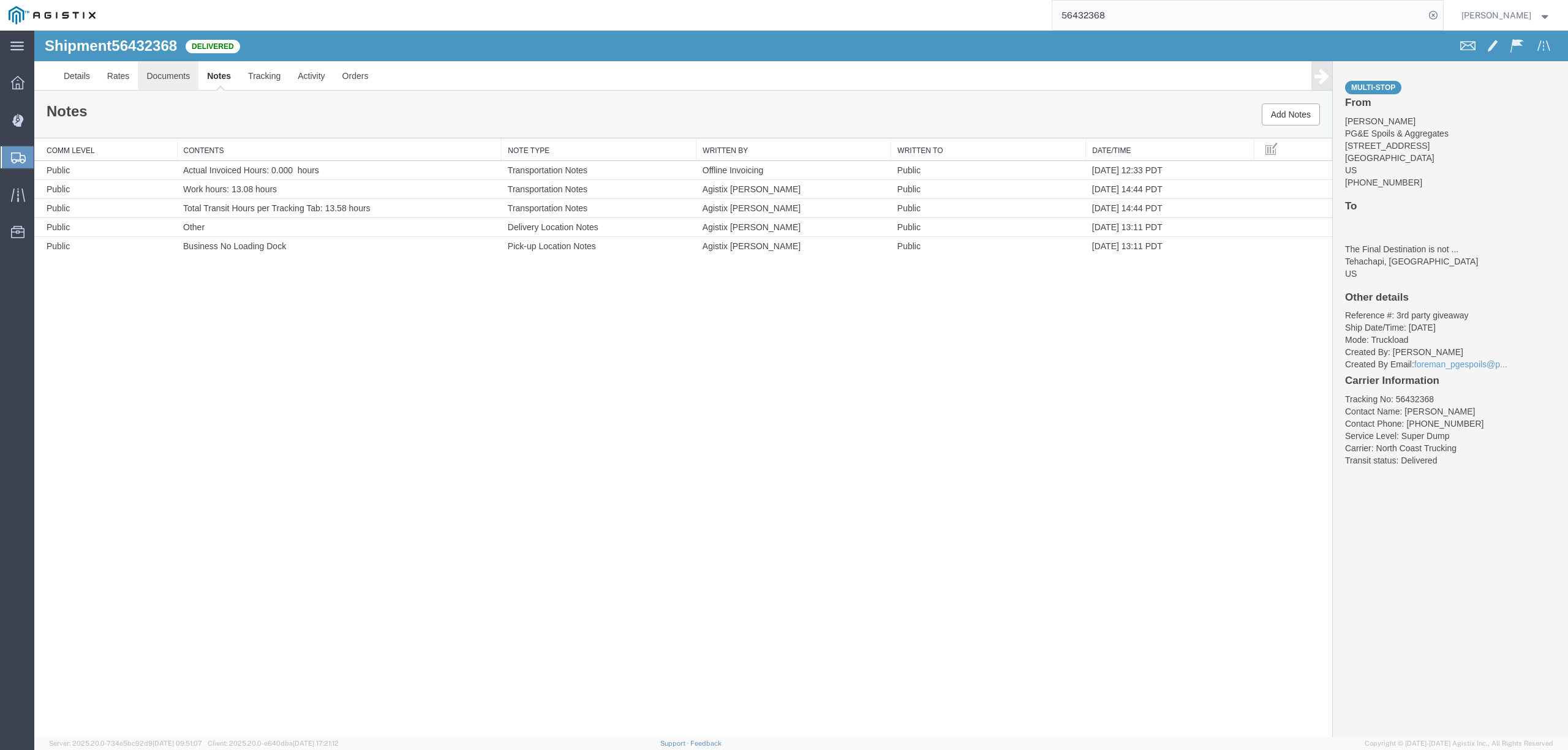
click at [159, 82] on link "Documents" at bounding box center [168, 76] width 61 height 30
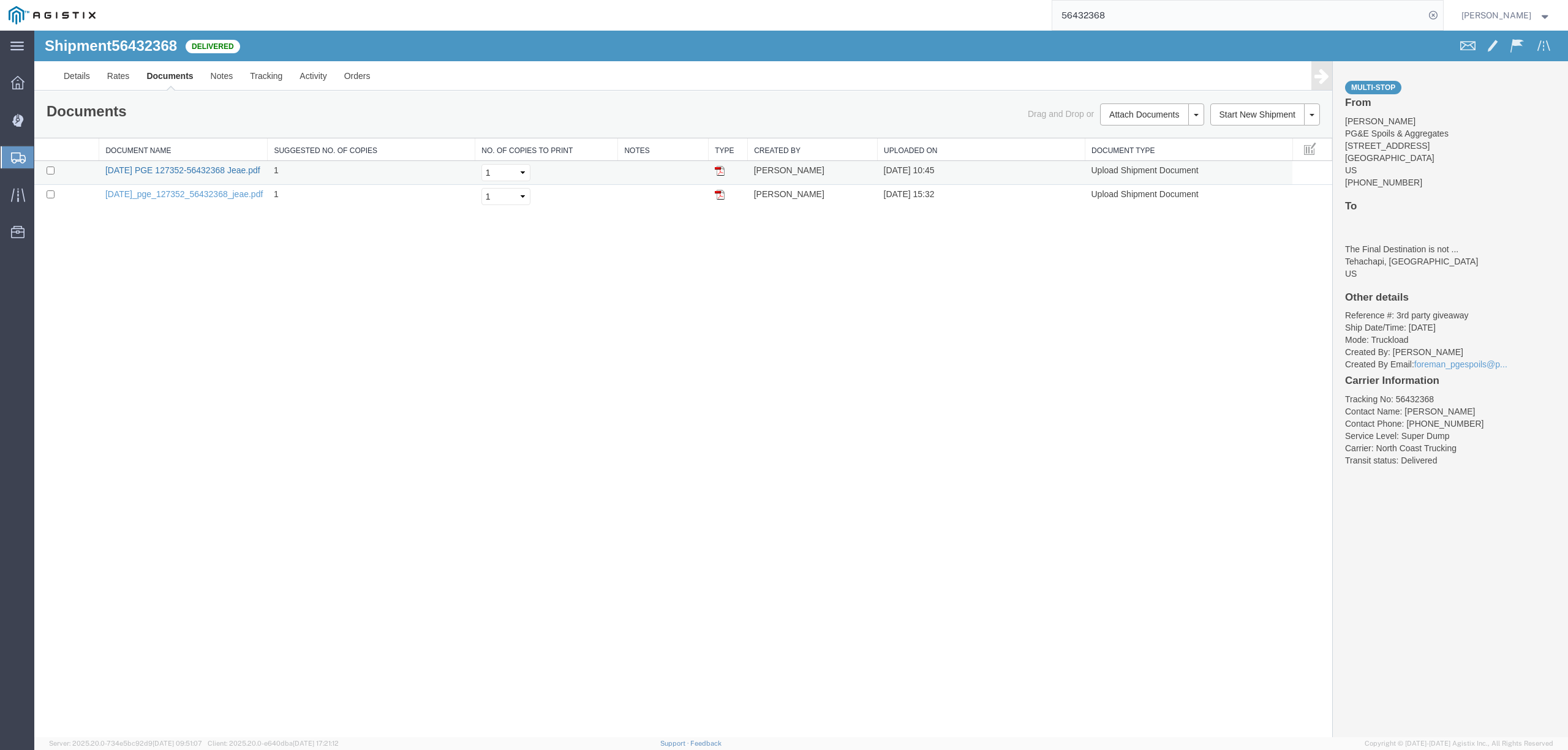
click at [195, 172] on link "08.08.25 PGE 127352-56432368 Jeae.pdf" at bounding box center [182, 170] width 155 height 10
click at [42, 123] on span "Dispatch Manager" at bounding box center [37, 120] width 8 height 24
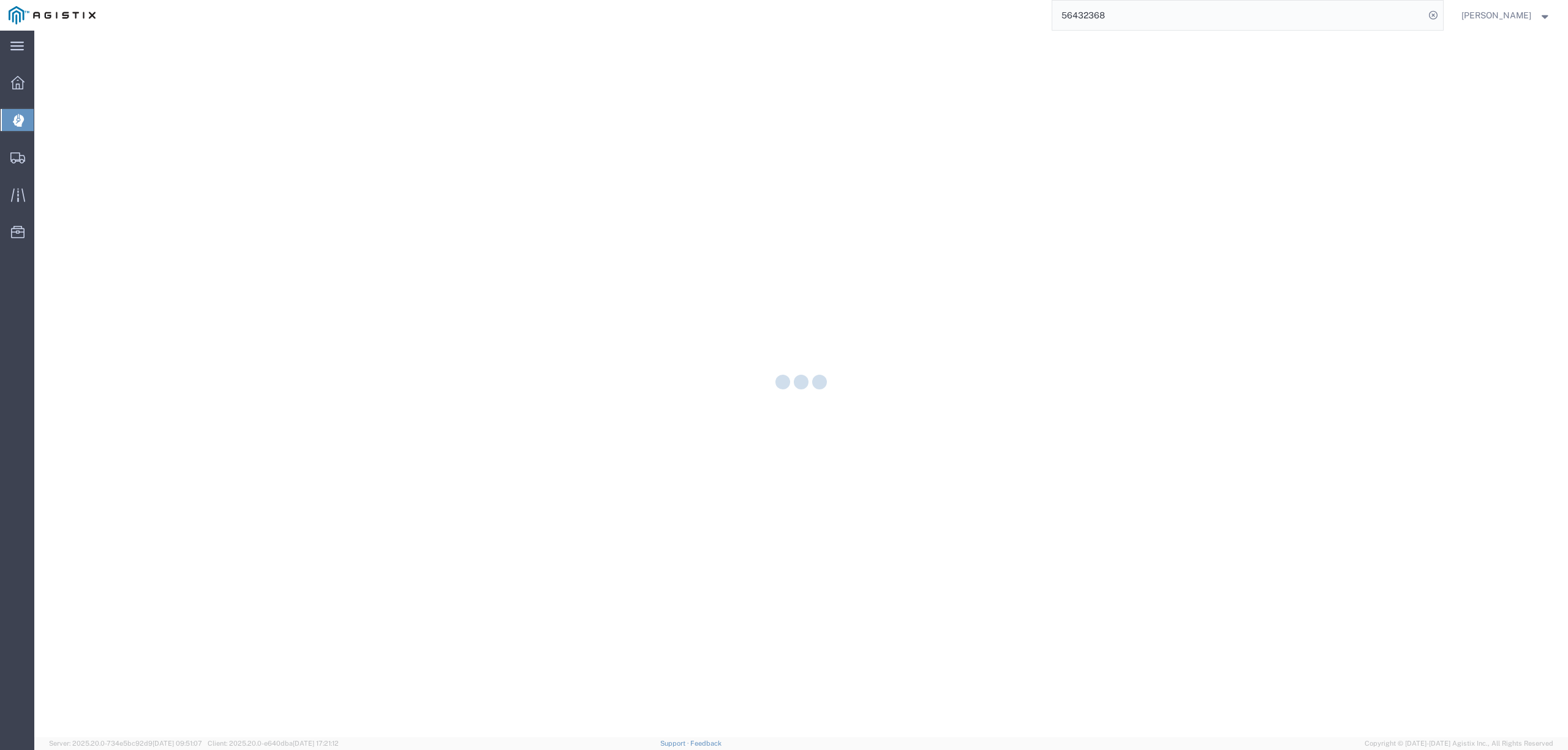
click at [57, 123] on div at bounding box center [801, 383] width 1534 height 706
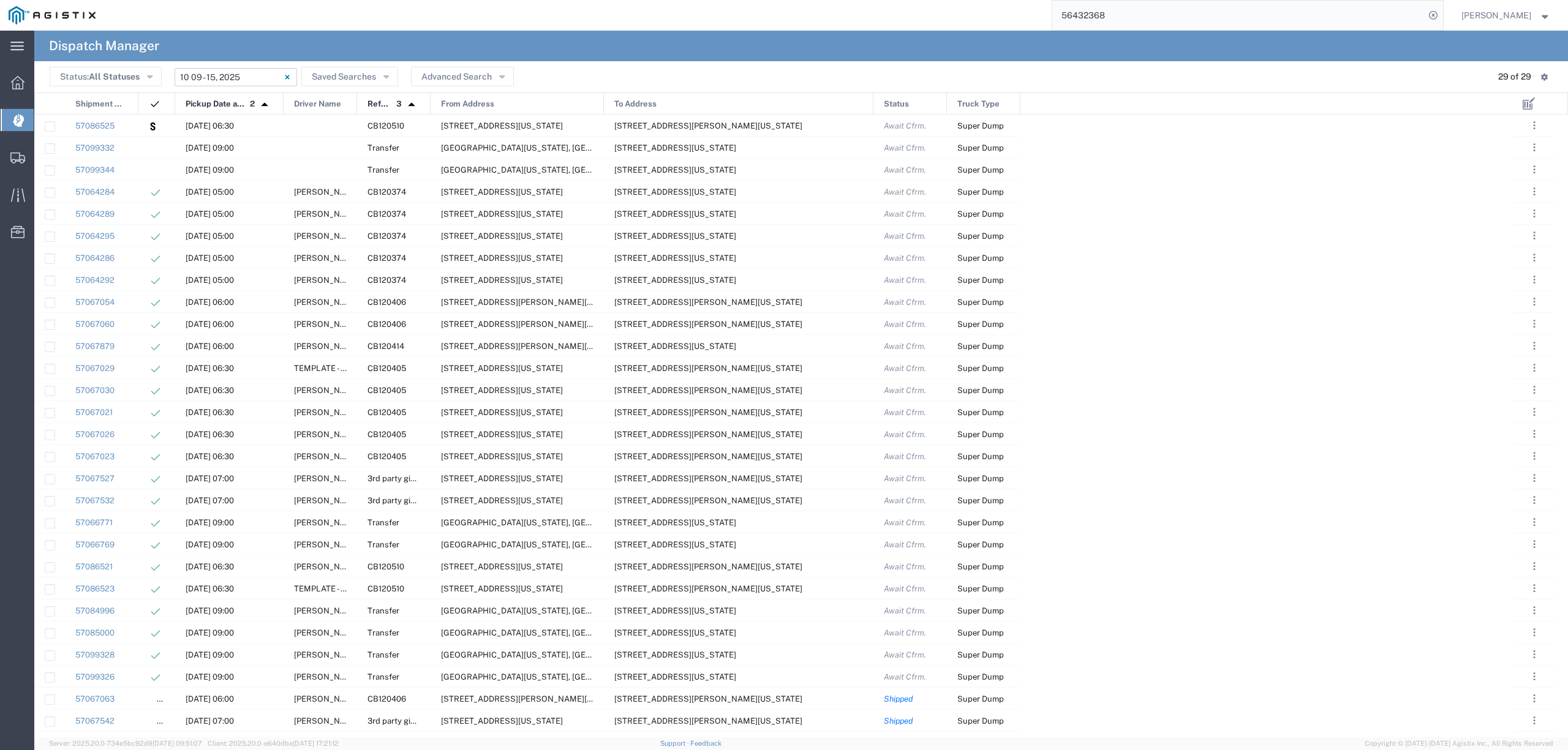
click at [202, 71] on input "10/09/2025 - 10/15/2025" at bounding box center [236, 77] width 123 height 19
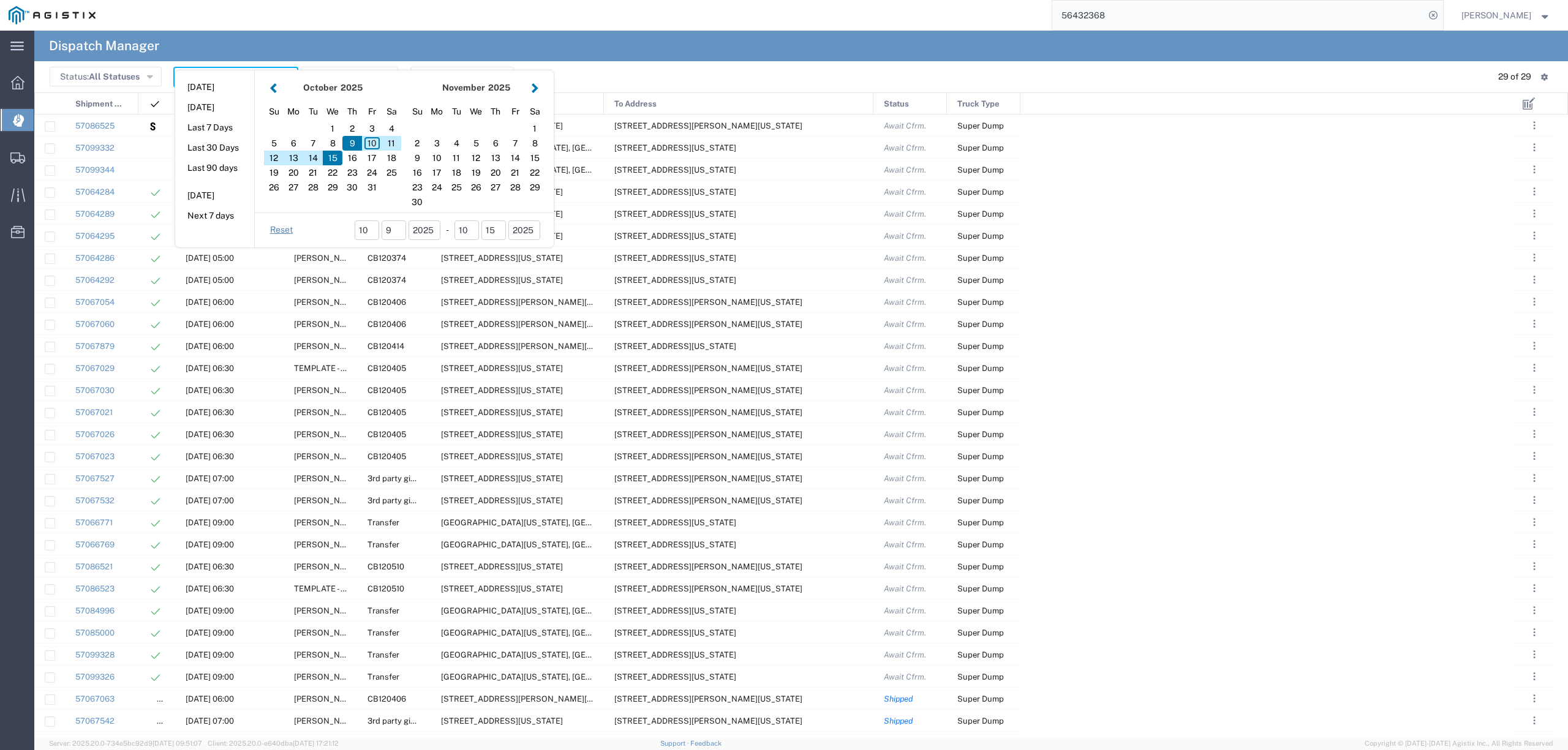
click at [275, 90] on button "button" at bounding box center [274, 87] width 13 height 17
click at [468, 128] on div "3" at bounding box center [475, 128] width 20 height 15
type input "09/03/2025"
type input "09/03/2025 - 09/03/2025"
